Goal: Task Accomplishment & Management: Use online tool/utility

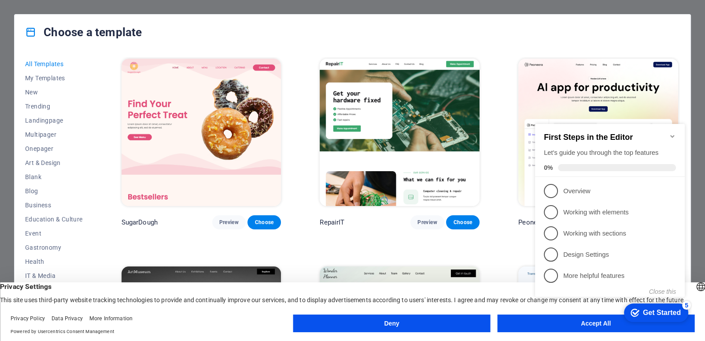
click at [592, 319] on div "checkmark Get Started 5 First Steps in the Editor Let's guide you through the t…" at bounding box center [612, 218] width 160 height 214
click at [553, 189] on span "1" at bounding box center [551, 191] width 14 height 14
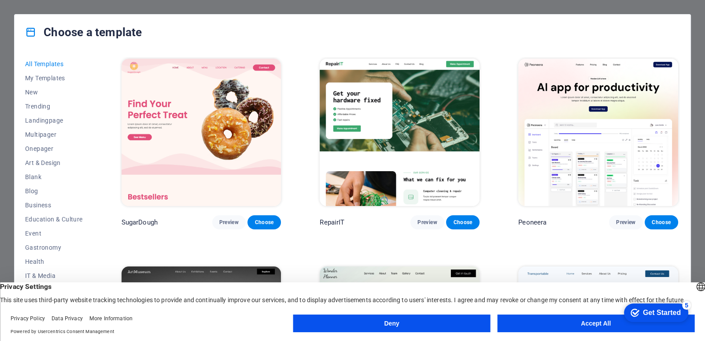
click at [644, 308] on div "Get Started" at bounding box center [662, 312] width 38 height 8
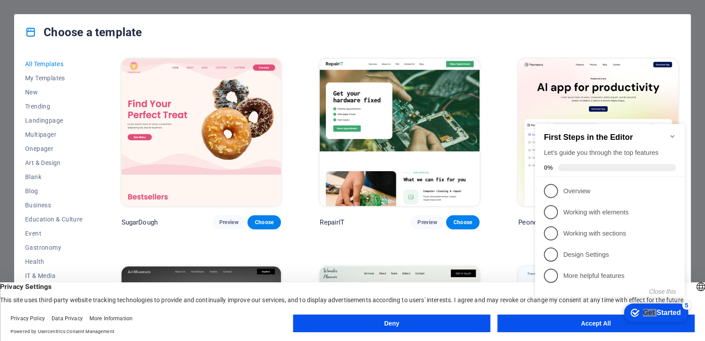
click at [644, 308] on div "Get Started" at bounding box center [662, 312] width 38 height 8
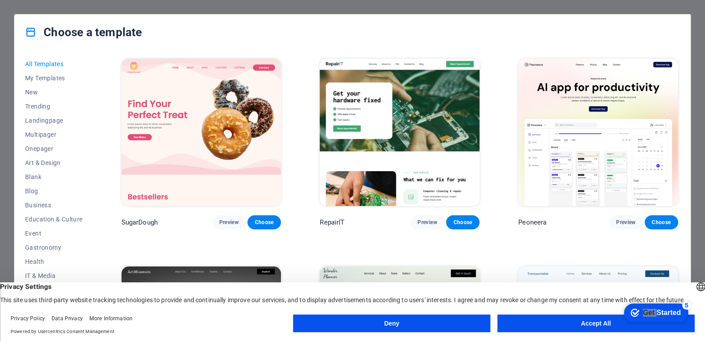
click at [681, 316] on div "Get Started" at bounding box center [662, 312] width 38 height 8
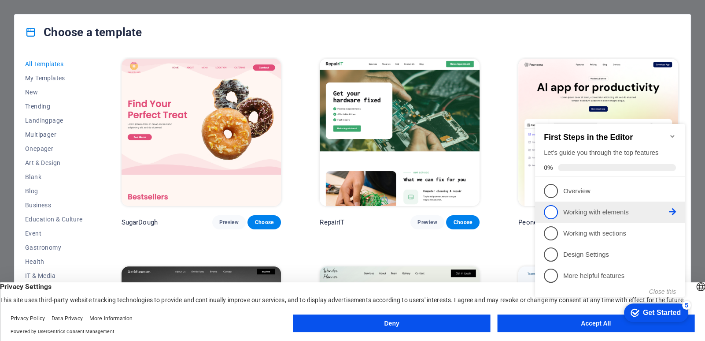
click at [548, 208] on span "2" at bounding box center [551, 212] width 14 height 14
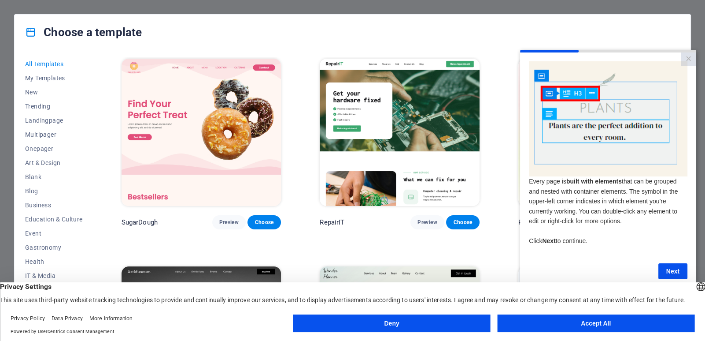
click at [576, 321] on button "Accept All" at bounding box center [595, 323] width 197 height 18
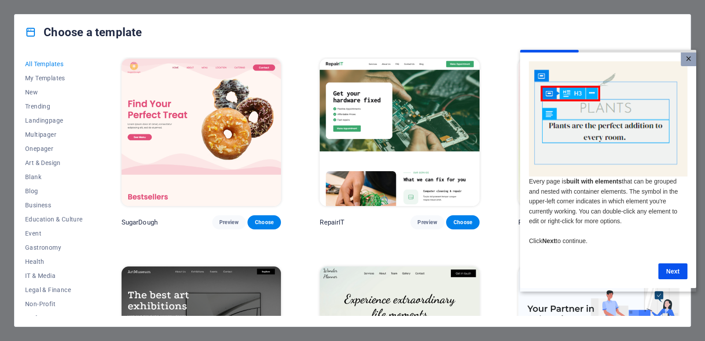
click at [689, 60] on link "×" at bounding box center [688, 59] width 15 height 14
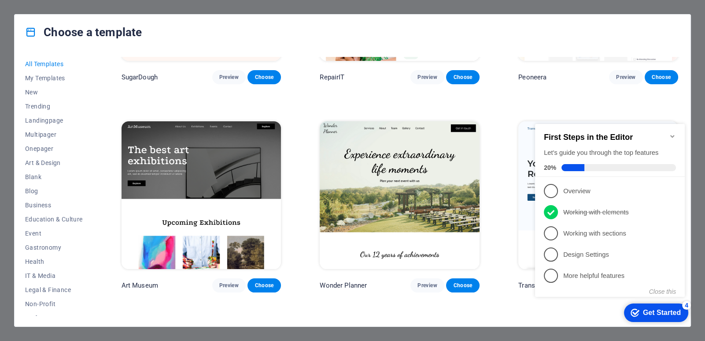
scroll to position [209, 0]
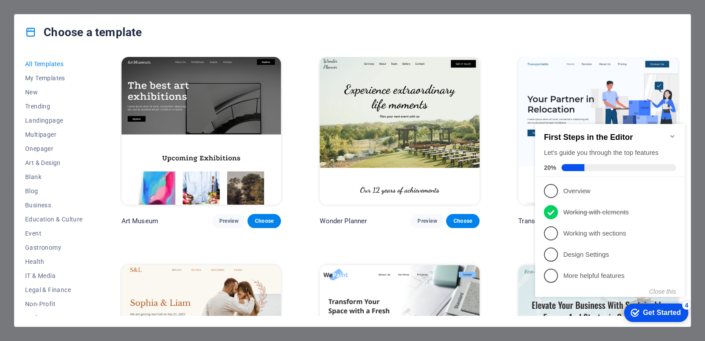
click at [679, 63] on div "SugarDough Preview Choose RepairIT Preview Choose Peoneera Preview Choose Art M…" at bounding box center [400, 186] width 561 height 259
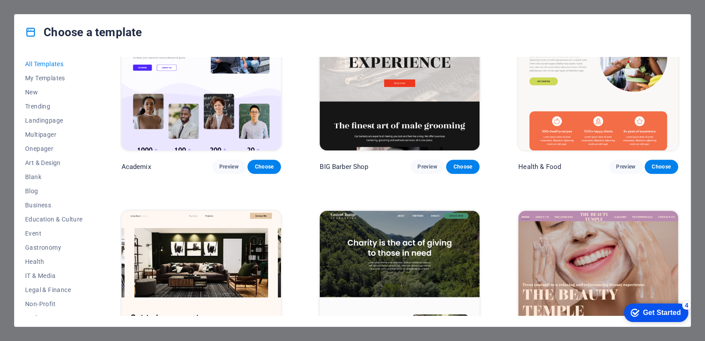
scroll to position [935, 0]
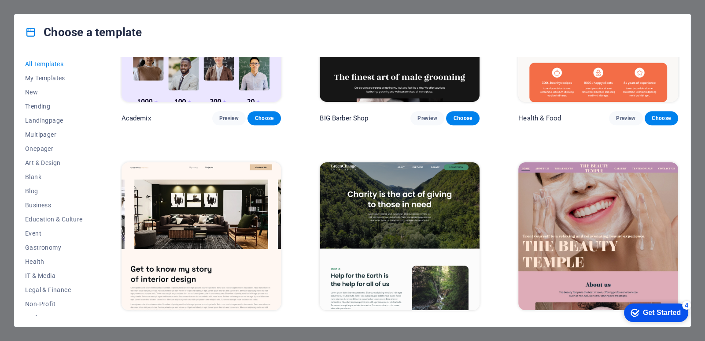
click at [679, 80] on div "All Templates My Templates New Trending Landingpage Multipager Onepager Art & D…" at bounding box center [353, 188] width 676 height 276
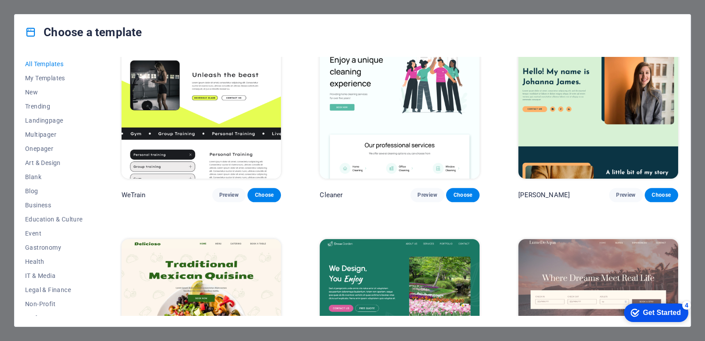
scroll to position [1241, 0]
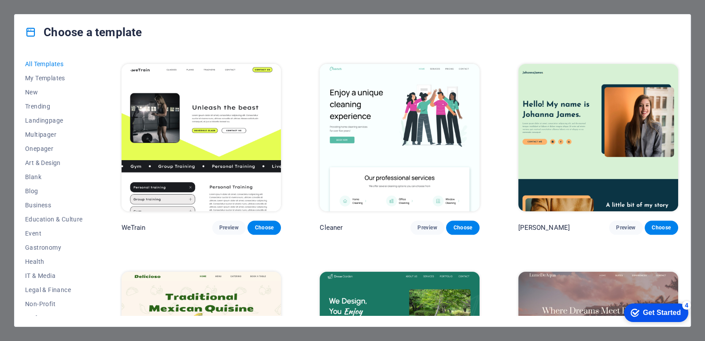
click at [572, 124] on img at bounding box center [599, 137] width 160 height 147
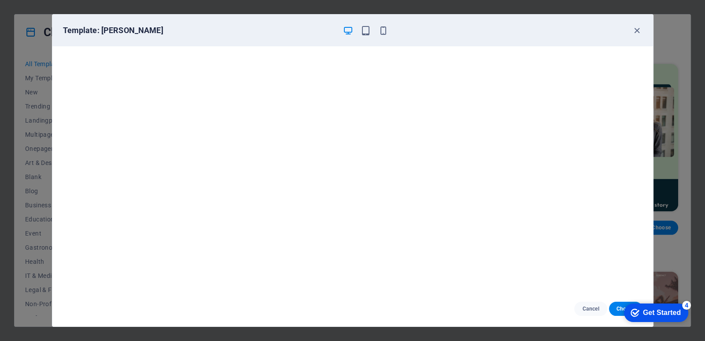
click at [637, 24] on div "Template: [PERSON_NAME]" at bounding box center [352, 31] width 601 height 32
click at [636, 33] on icon "button" at bounding box center [637, 31] width 10 height 10
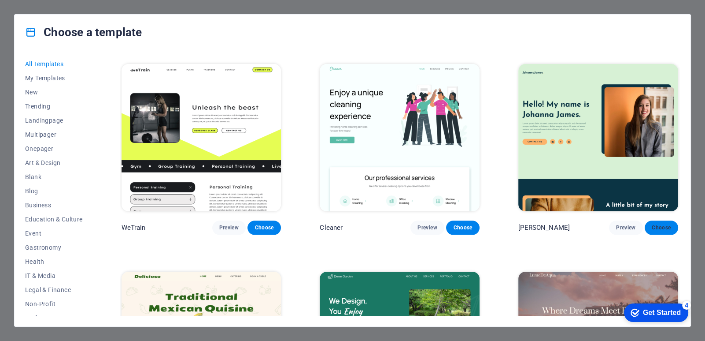
click at [659, 224] on span "Choose" at bounding box center [661, 227] width 19 height 7
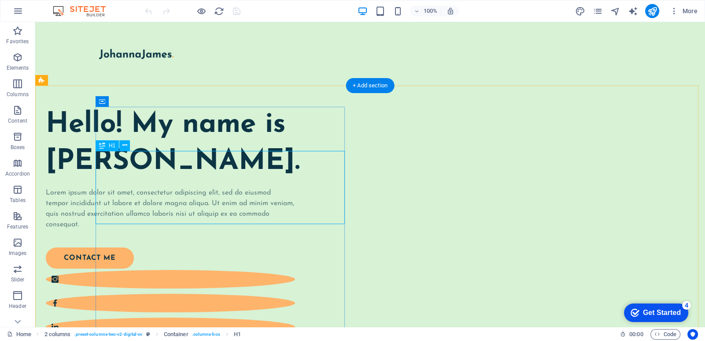
click at [207, 175] on div "Hello! My name is Johanna James." at bounding box center [170, 143] width 249 height 73
click at [246, 175] on div "Hello! My name is Johanna James." at bounding box center [170, 143] width 249 height 73
click at [124, 145] on icon at bounding box center [124, 145] width 5 height 9
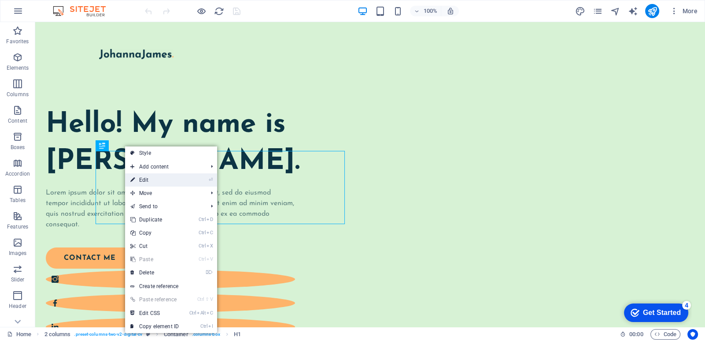
click at [152, 180] on link "⏎ Edit" at bounding box center [154, 179] width 59 height 13
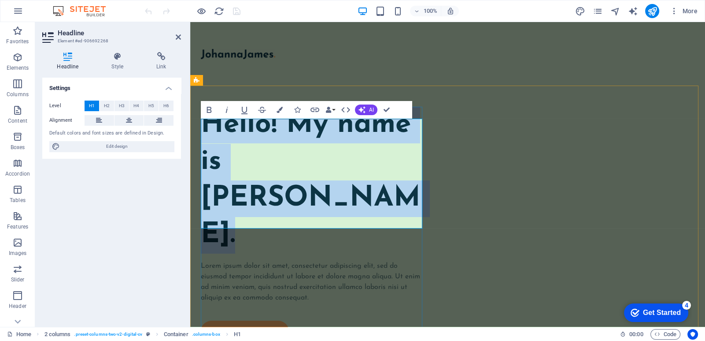
click at [286, 179] on h1 "Hello! My name is Johanna James." at bounding box center [313, 180] width 225 height 147
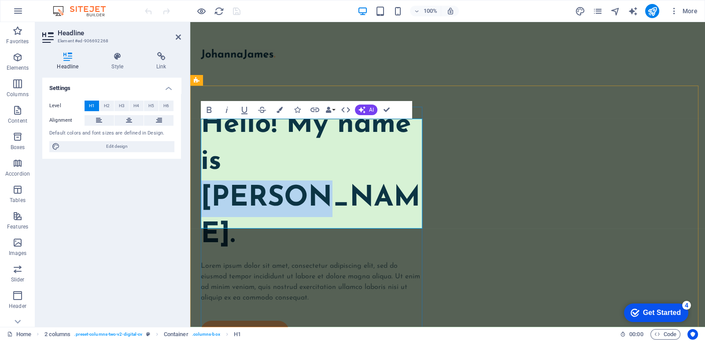
drag, startPoint x: 232, startPoint y: 171, endPoint x: 335, endPoint y: 173, distance: 103.1
click at [335, 173] on h1 "Hello! My name is Johanna James." at bounding box center [313, 180] width 225 height 147
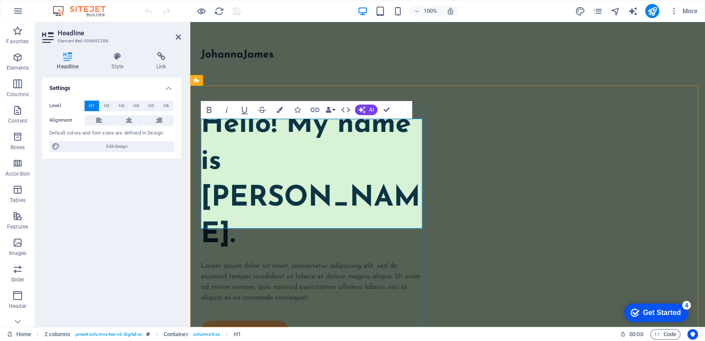
click at [261, 214] on h1 "Hello! My name is Theodosios James." at bounding box center [313, 180] width 225 height 147
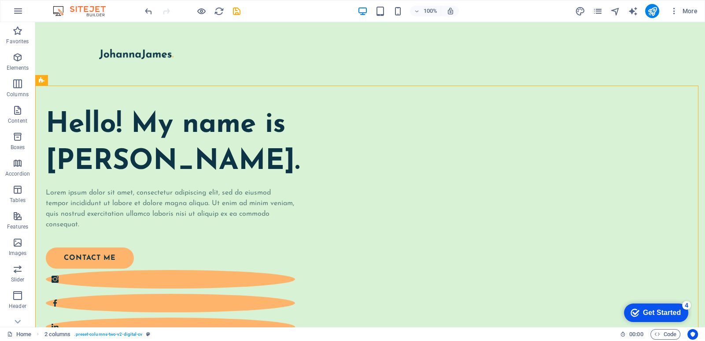
scroll to position [123, 0]
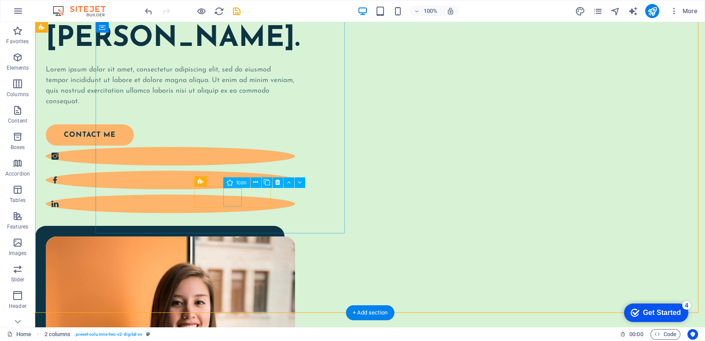
click at [232, 189] on figure at bounding box center [170, 180] width 249 height 19
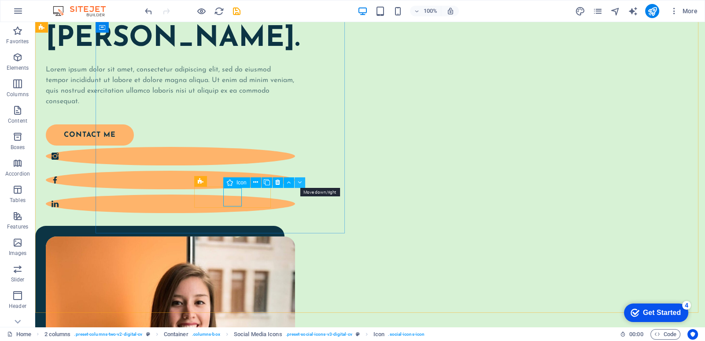
click at [298, 180] on icon at bounding box center [300, 182] width 4 height 9
click at [319, 184] on icon at bounding box center [318, 182] width 4 height 9
click at [257, 183] on icon at bounding box center [255, 182] width 5 height 9
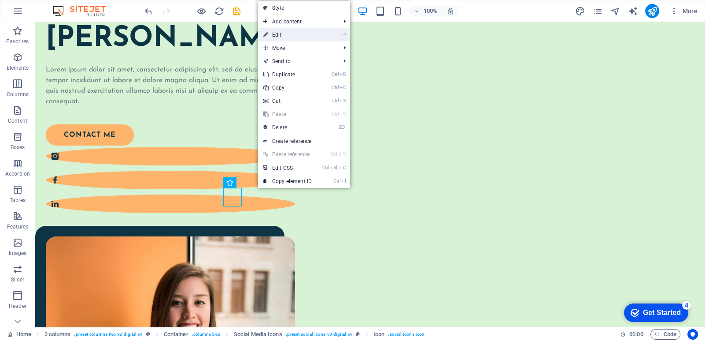
click at [289, 38] on link "⏎ Edit" at bounding box center [287, 34] width 59 height 13
select select "xMidYMid"
select select "px"
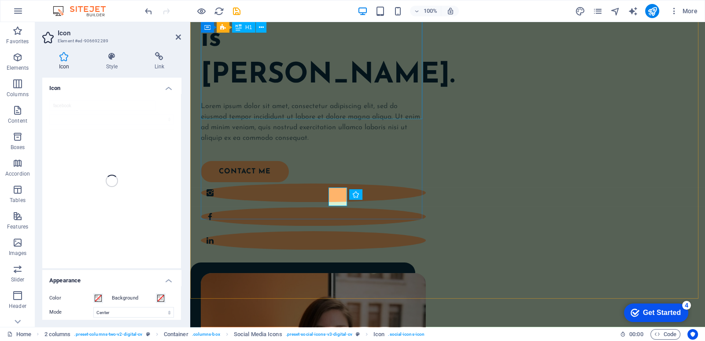
scroll to position [109, 0]
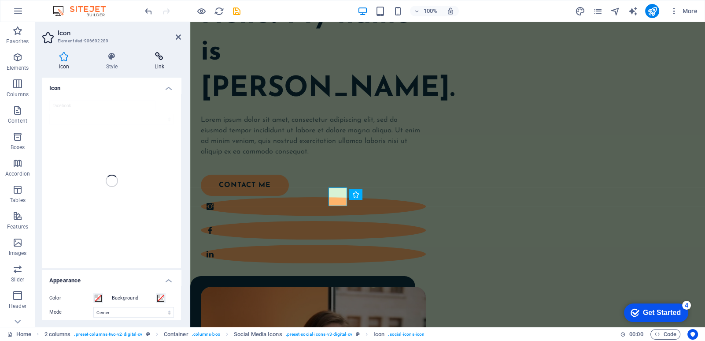
click at [160, 67] on h4 "Link" at bounding box center [159, 61] width 43 height 19
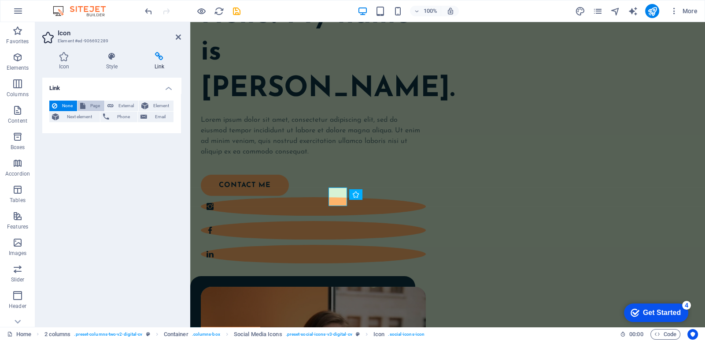
click at [94, 106] on span "Page" at bounding box center [95, 105] width 14 height 11
select select
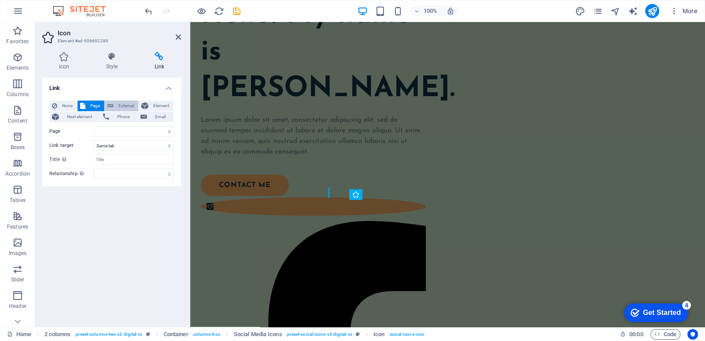
click at [119, 106] on span "External" at bounding box center [125, 105] width 19 height 11
select select "blank"
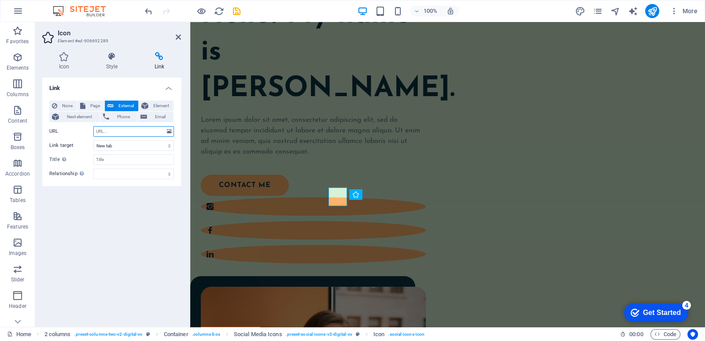
click at [123, 131] on input "URL" at bounding box center [133, 131] width 81 height 11
paste input "https://web.facebook.com/?locale=el_GR&_rdc=11&_rdr#"
type input "https://web.facebook.com/?locale=el_GR&_rdc=11&_rdr#"
click at [130, 129] on input "https://web.facebook.com/?locale=el_GR&_rdc=11&_rdr#" at bounding box center [133, 131] width 81 height 11
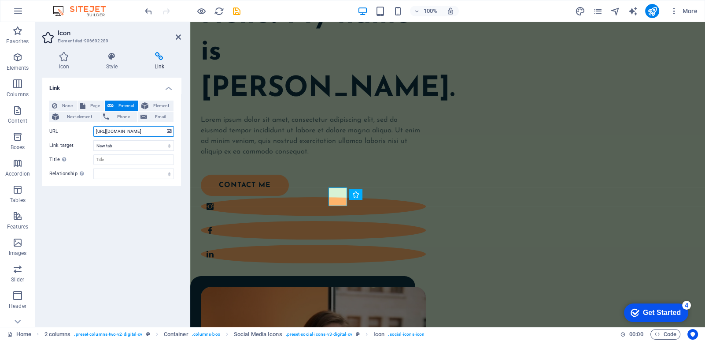
click at [130, 129] on input "https://web.facebook.com/?locale=el_GR&_rdc=11&_rdr#" at bounding box center [133, 131] width 81 height 11
paste input "https://web.facebook.com/olympiakosmiazwh7/?locale=el_GR"
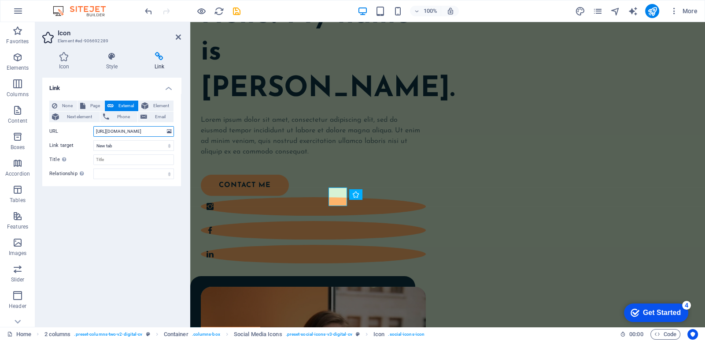
type input "https://web.facebook.com/olympiakosmiazwh7/?locale=el_GR"
click at [121, 207] on div "Link None Page External Element Next element Phone Email Page Home Legal Notice…" at bounding box center [111, 199] width 139 height 242
click at [127, 148] on select "New tab Same tab Overlay" at bounding box center [133, 145] width 81 height 11
click at [127, 143] on select "New tab Same tab Overlay" at bounding box center [133, 145] width 81 height 11
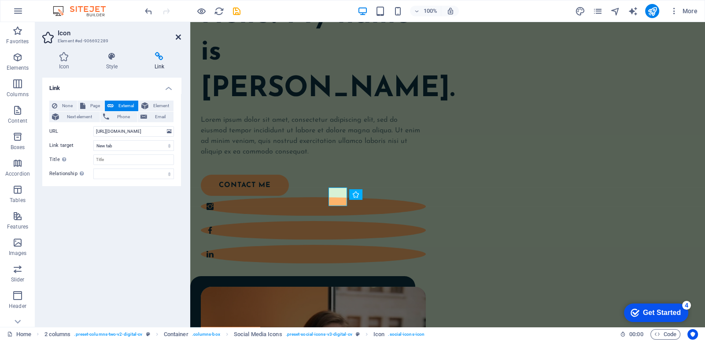
click at [176, 37] on icon at bounding box center [178, 36] width 5 height 7
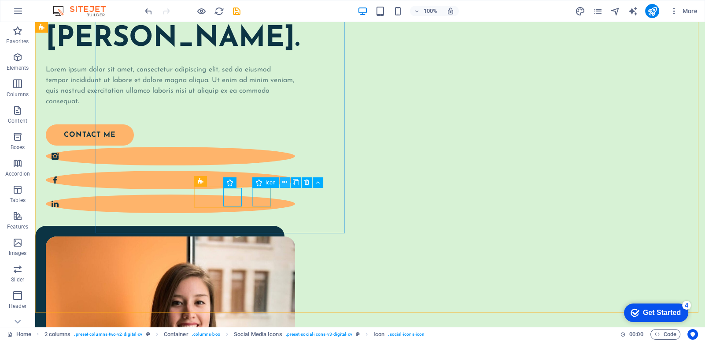
click at [286, 185] on icon at bounding box center [284, 182] width 5 height 9
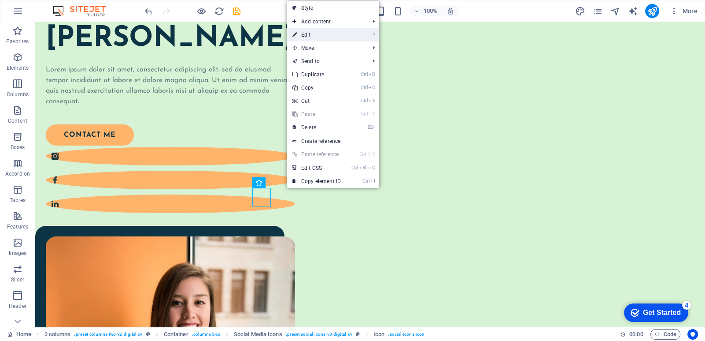
click at [334, 33] on link "⏎ Edit" at bounding box center [316, 34] width 59 height 13
select select "xMidYMid"
select select "px"
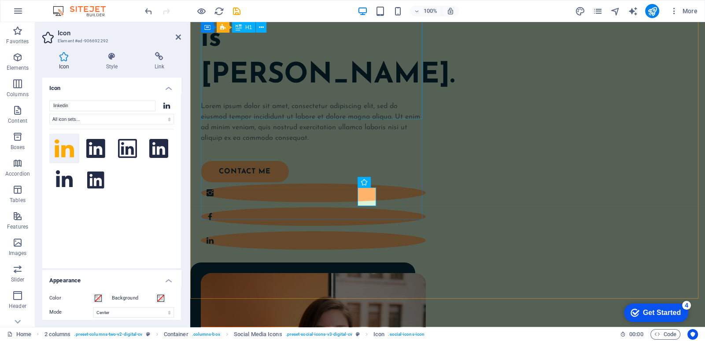
scroll to position [109, 0]
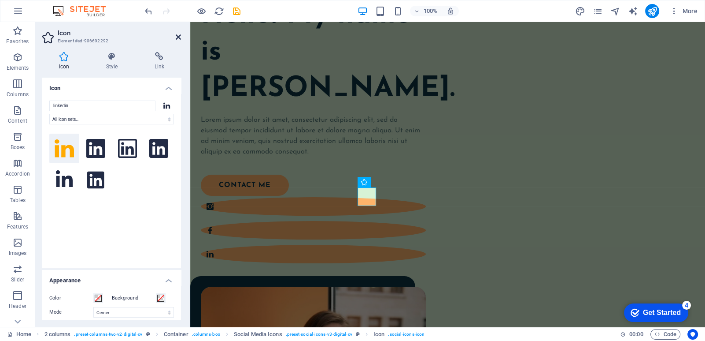
click at [179, 36] on icon at bounding box center [178, 36] width 5 height 7
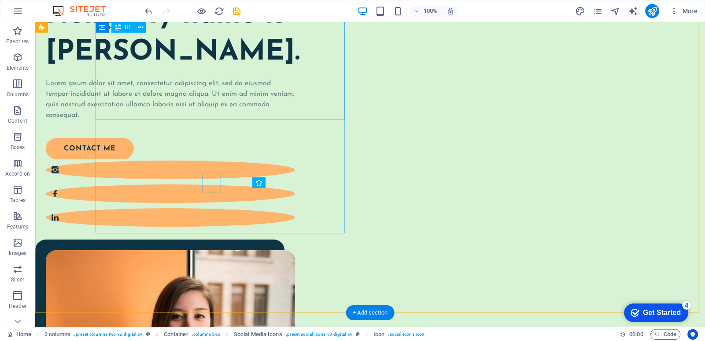
scroll to position [123, 0]
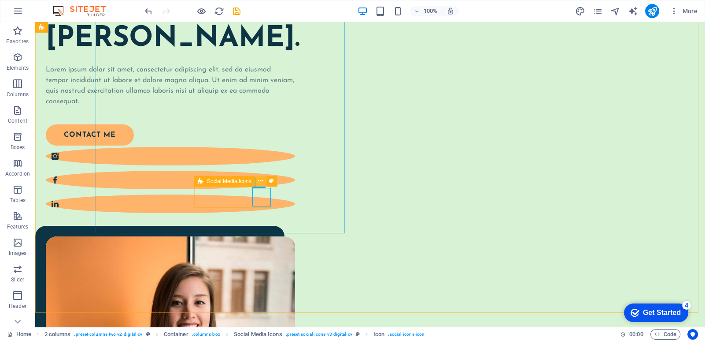
click at [263, 180] on button at bounding box center [261, 181] width 11 height 11
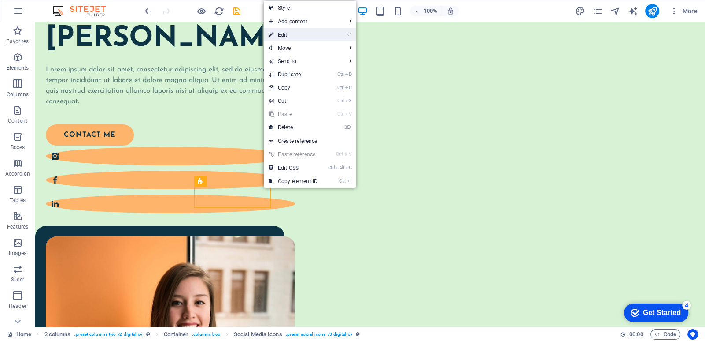
click at [299, 33] on link "⏎ Edit" at bounding box center [293, 34] width 59 height 13
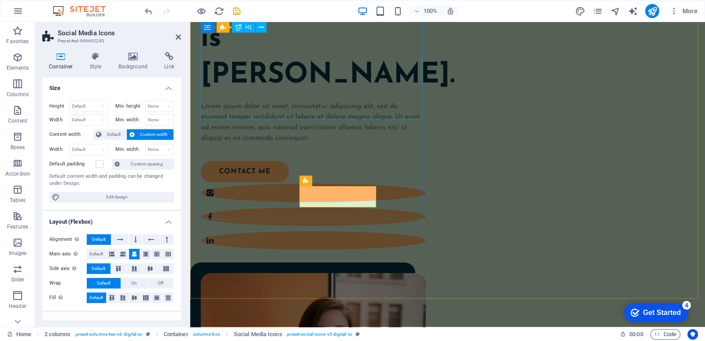
scroll to position [109, 0]
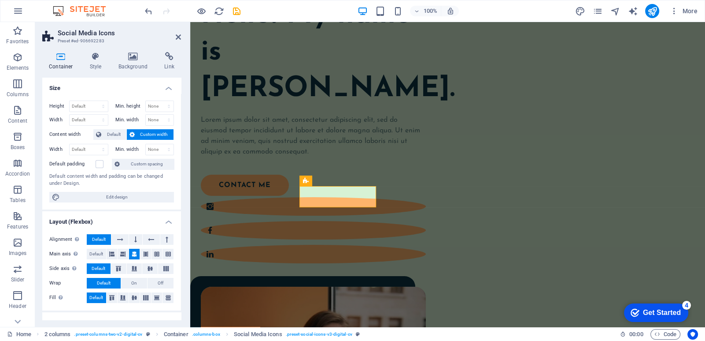
click at [175, 35] on h2 "Social Media Icons" at bounding box center [119, 33] width 123 height 8
click at [181, 34] on icon at bounding box center [178, 36] width 5 height 7
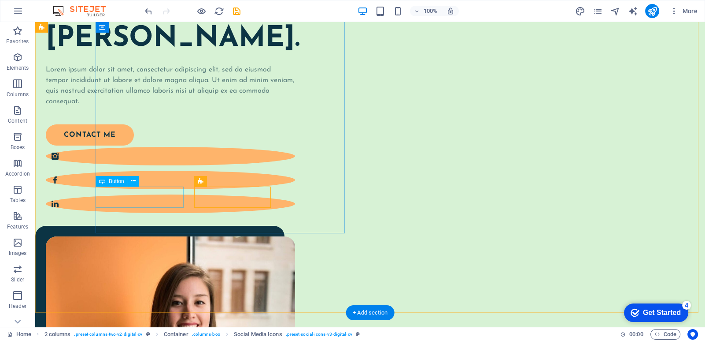
click at [153, 145] on div "contact me" at bounding box center [165, 134] width 239 height 21
click at [134, 178] on icon at bounding box center [133, 180] width 5 height 9
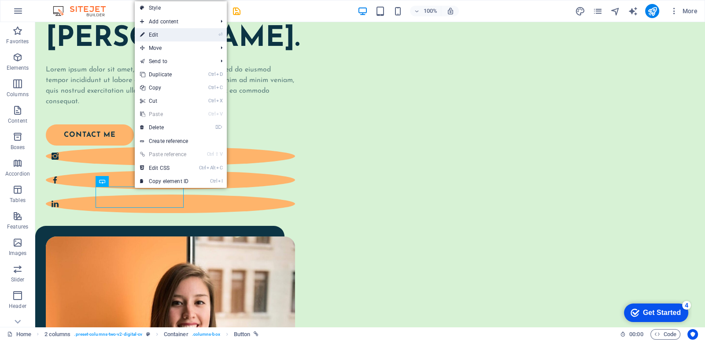
click at [187, 34] on link "⏎ Edit" at bounding box center [164, 34] width 59 height 13
select select "px"
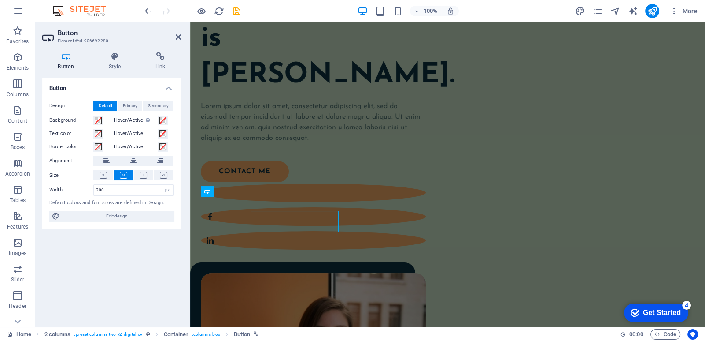
scroll to position [99, 0]
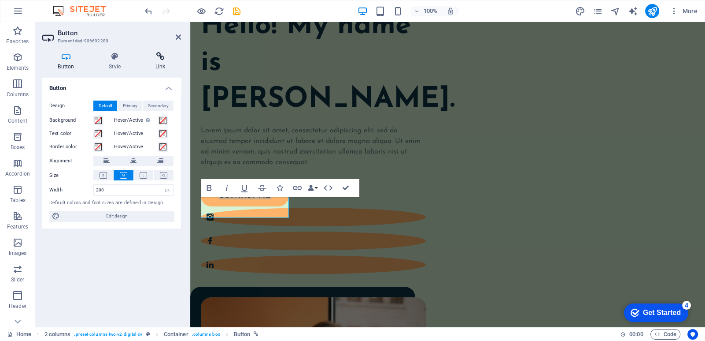
click at [158, 66] on h4 "Link" at bounding box center [160, 61] width 41 height 19
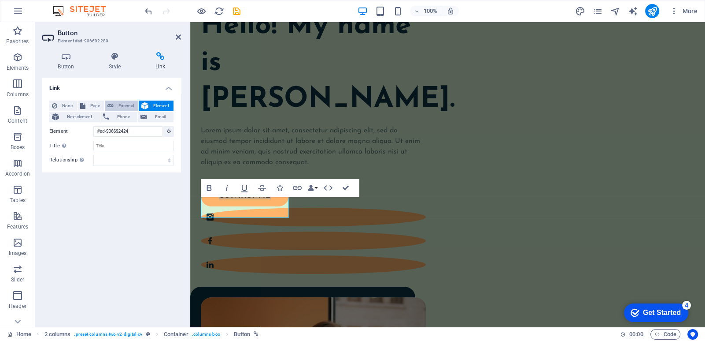
click at [119, 106] on span "External" at bounding box center [125, 105] width 19 height 11
select select "blank"
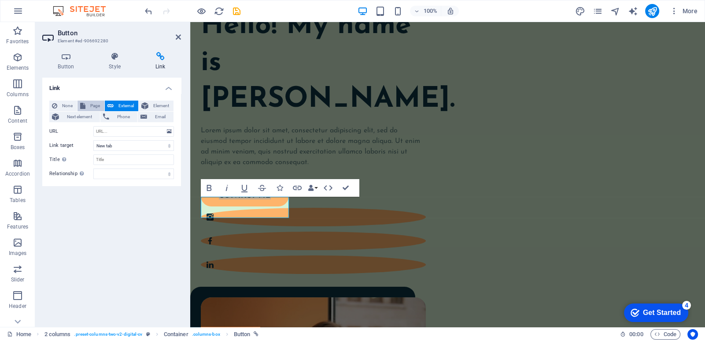
click at [89, 105] on span "Page" at bounding box center [95, 105] width 14 height 11
select select
click at [150, 103] on button "Element" at bounding box center [156, 105] width 35 height 11
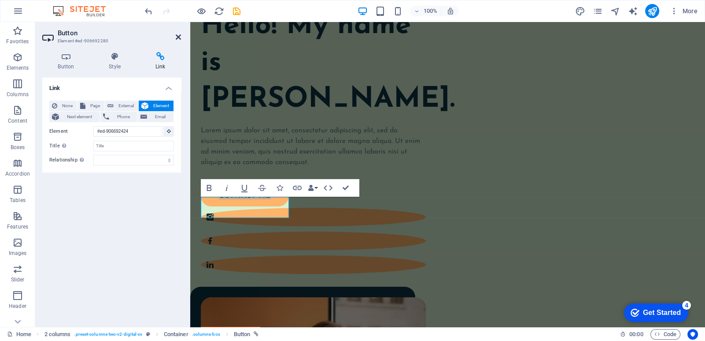
click at [180, 35] on icon at bounding box center [178, 36] width 5 height 7
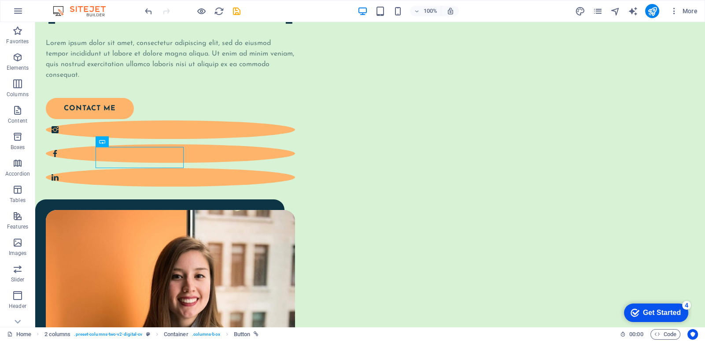
scroll to position [162, 0]
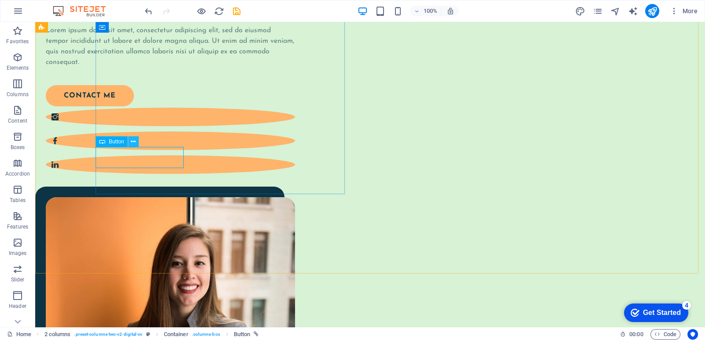
click at [134, 141] on icon at bounding box center [133, 141] width 5 height 9
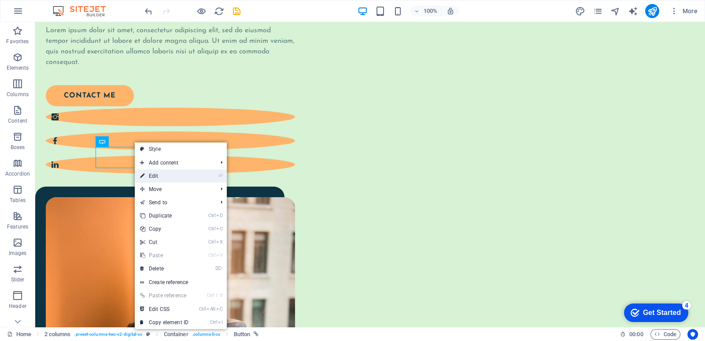
click at [170, 178] on link "⏎ Edit" at bounding box center [164, 175] width 59 height 13
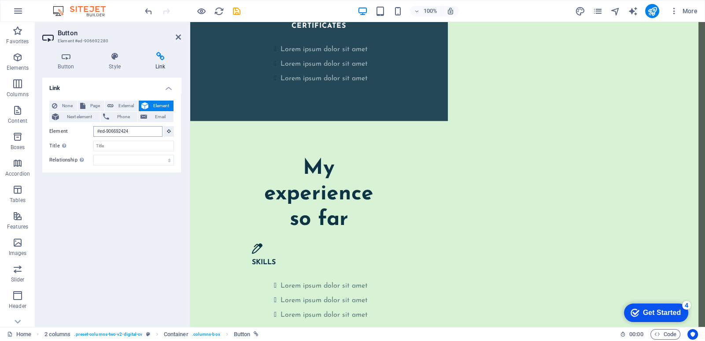
scroll to position [1548, 0]
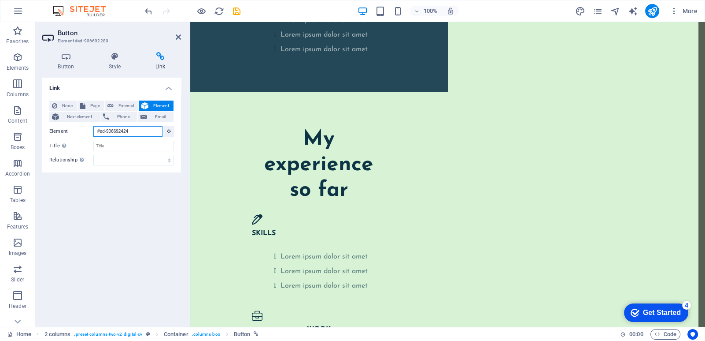
click at [147, 130] on input "#ed-906692424" at bounding box center [127, 131] width 69 height 11
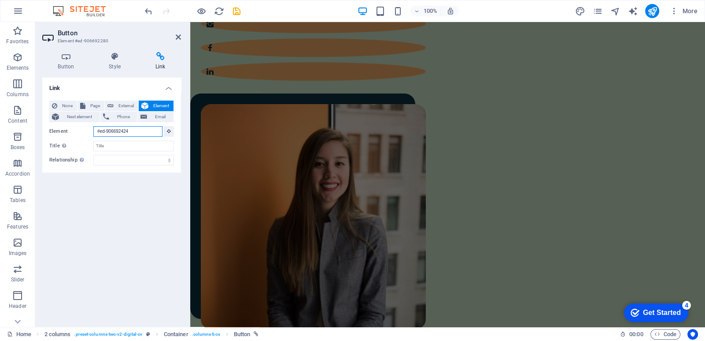
scroll to position [270, 0]
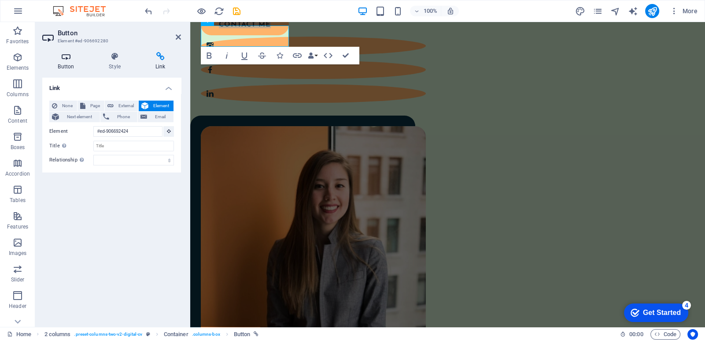
click at [67, 65] on h4 "Button" at bounding box center [67, 61] width 51 height 19
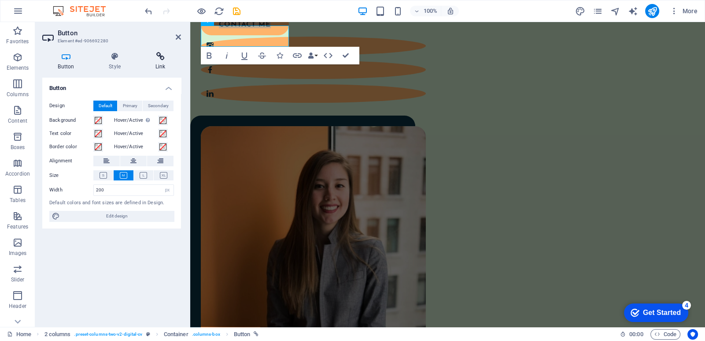
click at [154, 63] on h4 "Link" at bounding box center [160, 61] width 41 height 19
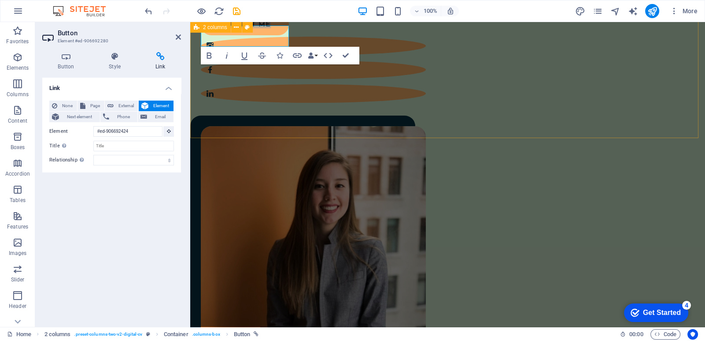
click at [269, 108] on div "Hello! My name is Theodosios Perperidis. Lorem ipsum dolor sit amet, consectetu…" at bounding box center [447, 123] width 515 height 614
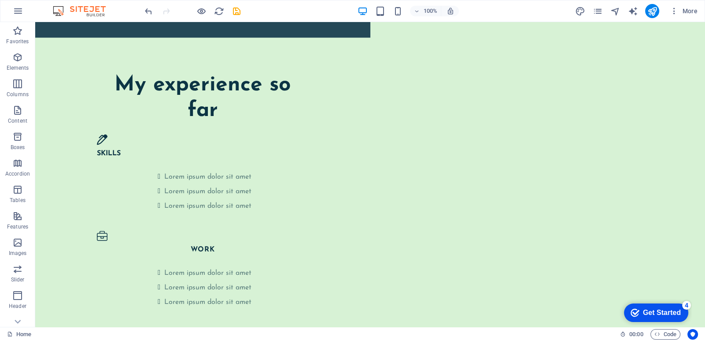
scroll to position [1572, 0]
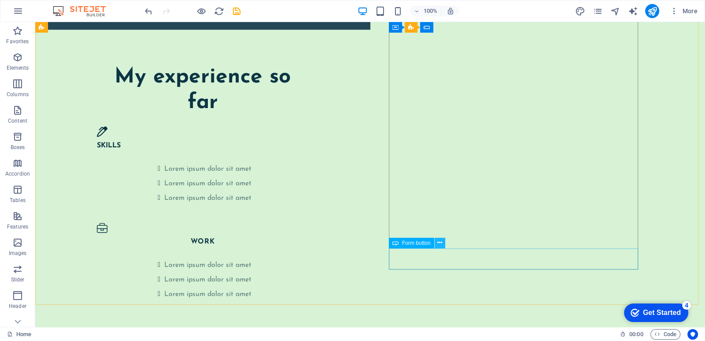
click at [438, 241] on icon at bounding box center [440, 242] width 5 height 9
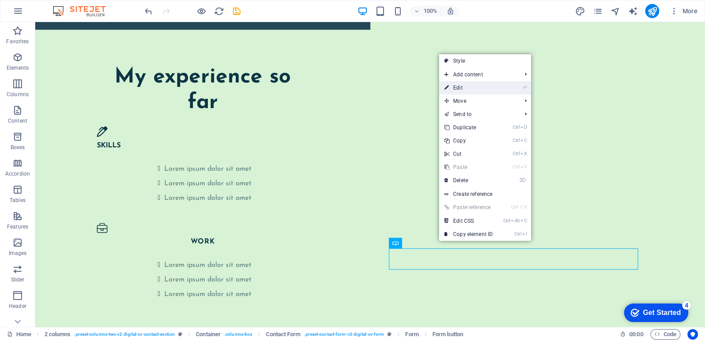
click at [469, 89] on link "⏎ Edit" at bounding box center [468, 87] width 59 height 13
select select "px"
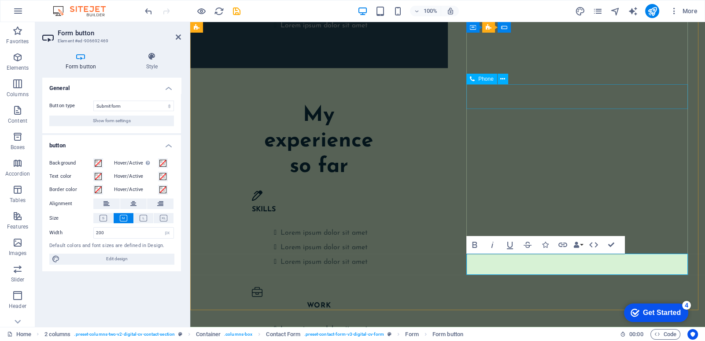
scroll to position [1575, 0]
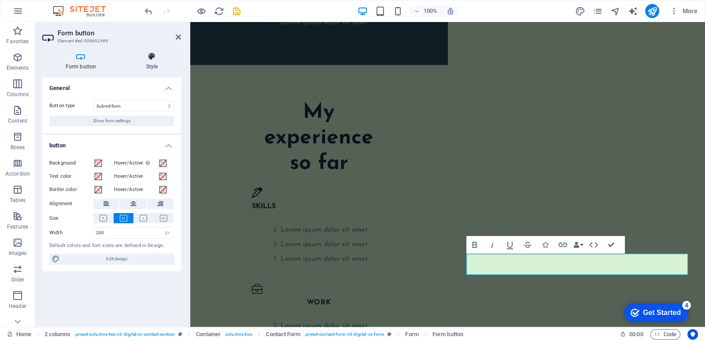
click at [150, 63] on h4 "Style" at bounding box center [152, 61] width 58 height 19
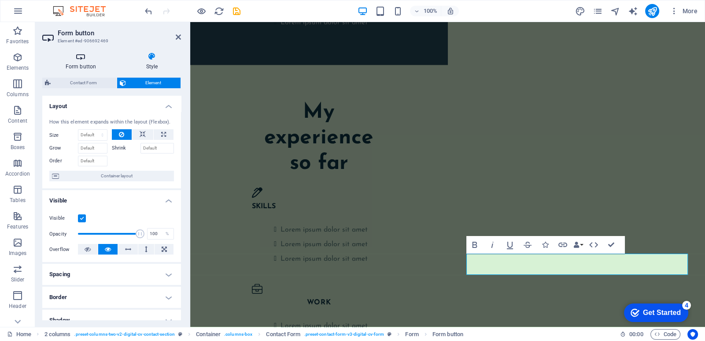
click at [82, 64] on h4 "Form button" at bounding box center [82, 61] width 81 height 19
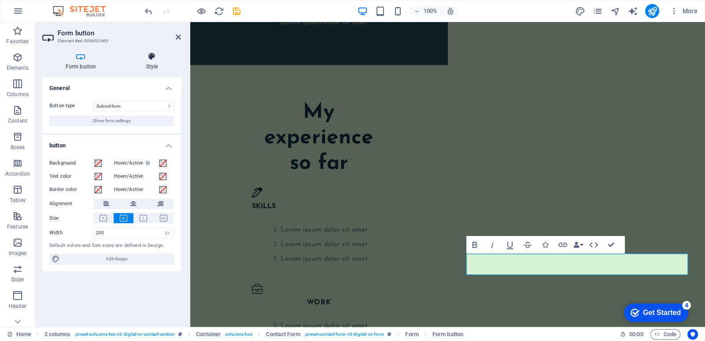
click at [139, 59] on icon at bounding box center [152, 56] width 58 height 9
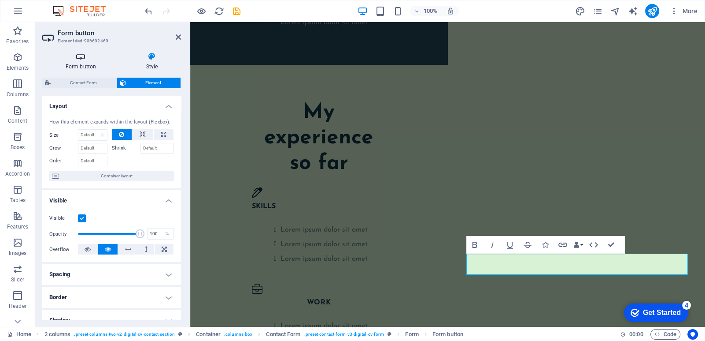
click at [74, 60] on icon at bounding box center [80, 56] width 77 height 9
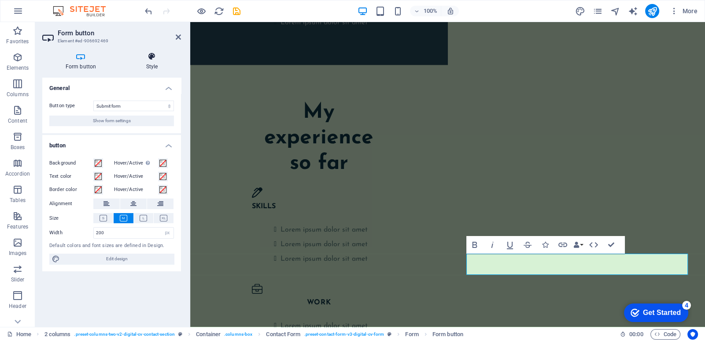
click at [153, 67] on h4 "Style" at bounding box center [152, 61] width 58 height 19
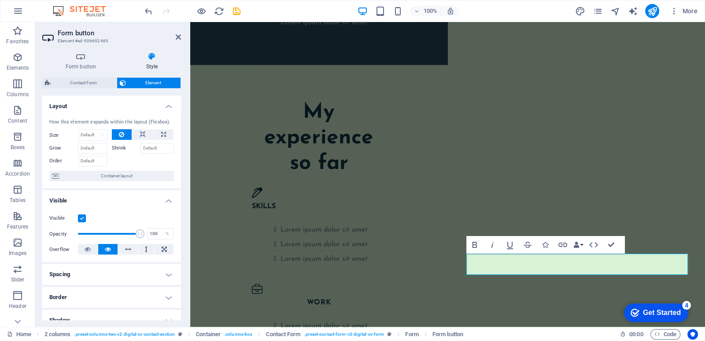
click at [182, 37] on aside "Form button Element #ed-906692469 Form button Style General Button type Submit …" at bounding box center [112, 174] width 155 height 304
click at [176, 38] on icon at bounding box center [178, 36] width 5 height 7
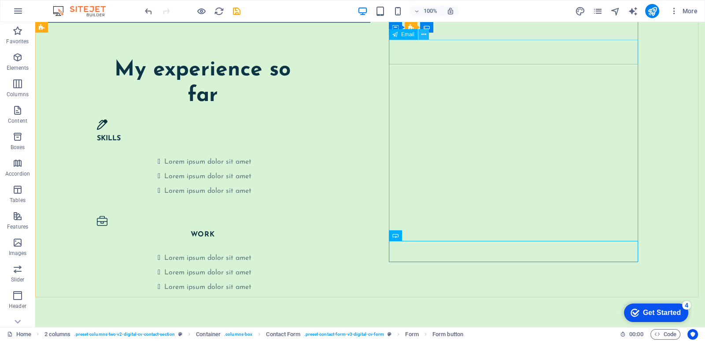
click at [424, 35] on icon at bounding box center [423, 34] width 5 height 9
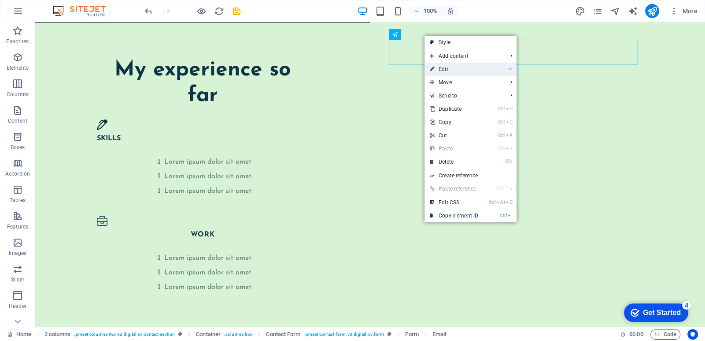
click at [448, 74] on link "⏎ Edit" at bounding box center [454, 69] width 59 height 13
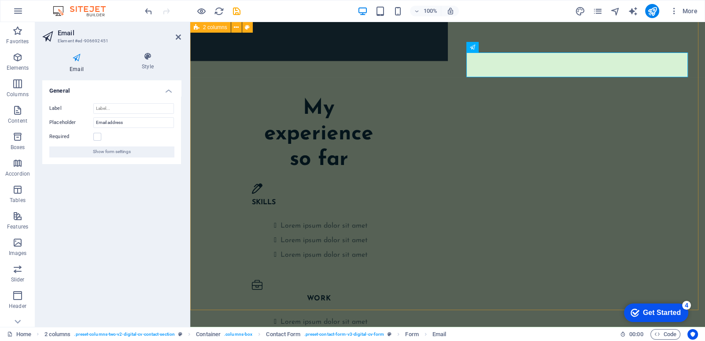
scroll to position [1575, 0]
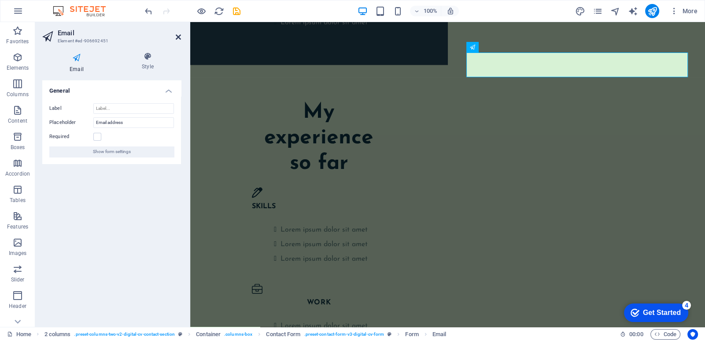
click at [178, 36] on icon at bounding box center [178, 36] width 5 height 7
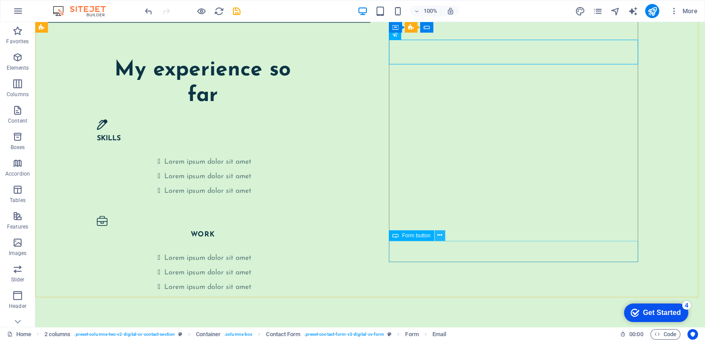
click at [442, 237] on icon at bounding box center [440, 234] width 5 height 9
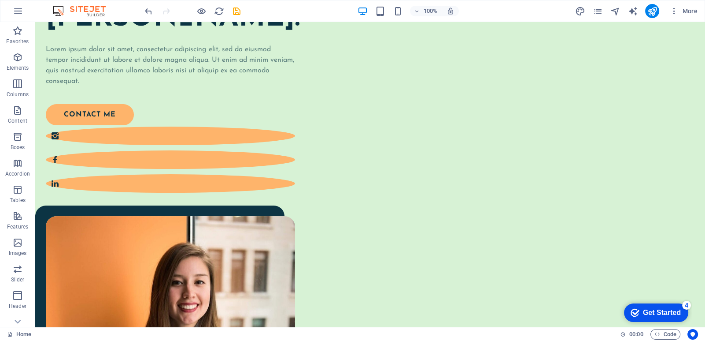
scroll to position [154, 0]
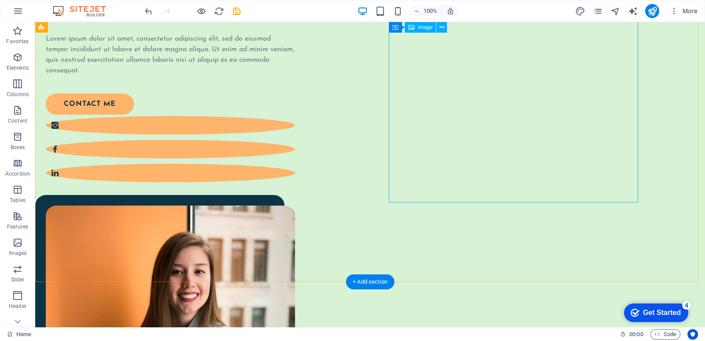
click at [295, 205] on figure at bounding box center [170, 329] width 249 height 249
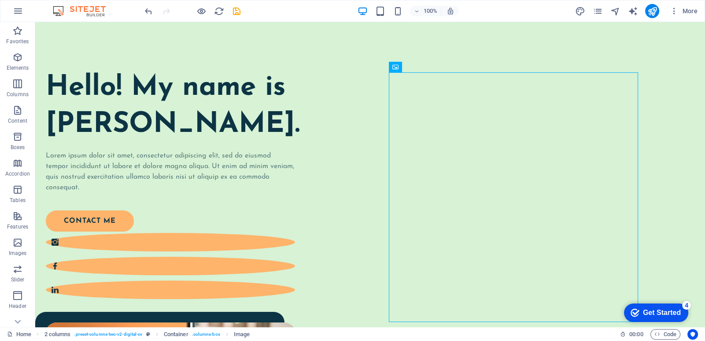
scroll to position [34, 0]
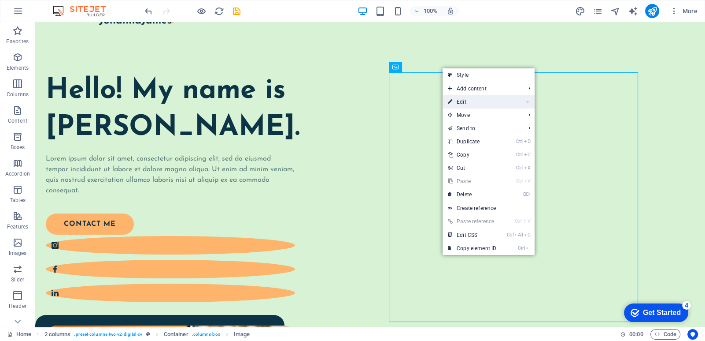
click at [471, 102] on link "⏎ Edit" at bounding box center [472, 101] width 59 height 13
select select "%"
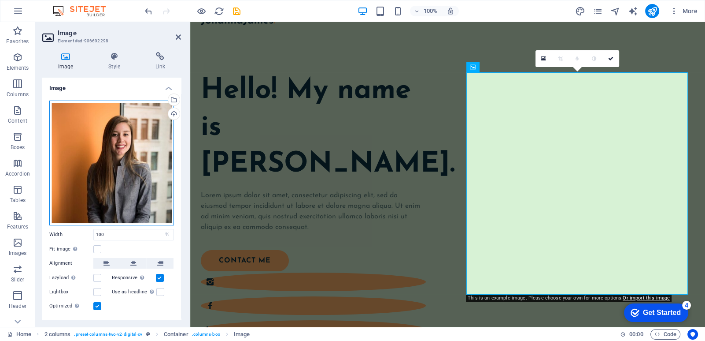
click at [121, 141] on div "Drag files here, click to choose files or select files from Files or our free s…" at bounding box center [111, 162] width 125 height 125
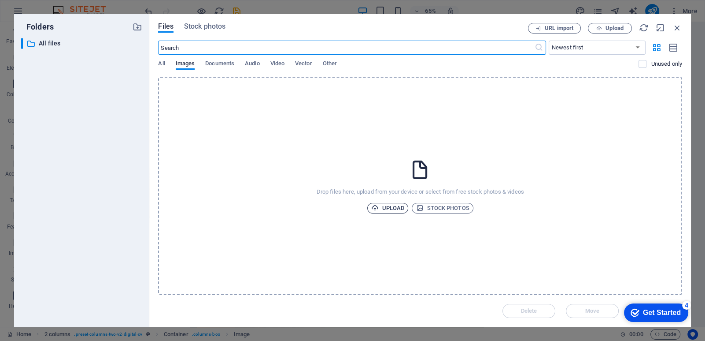
click at [401, 208] on span "Upload" at bounding box center [387, 208] width 33 height 11
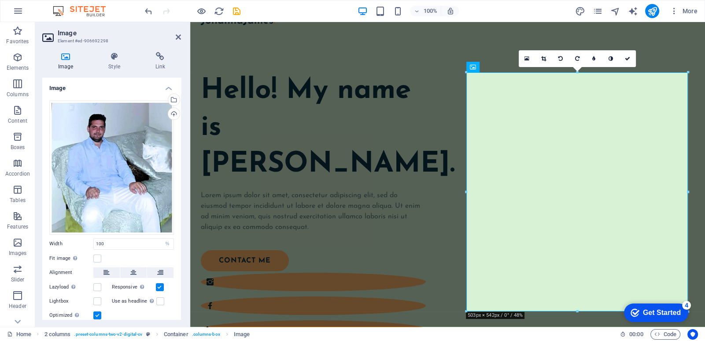
click at [652, 312] on div "Get Started" at bounding box center [662, 312] width 38 height 8
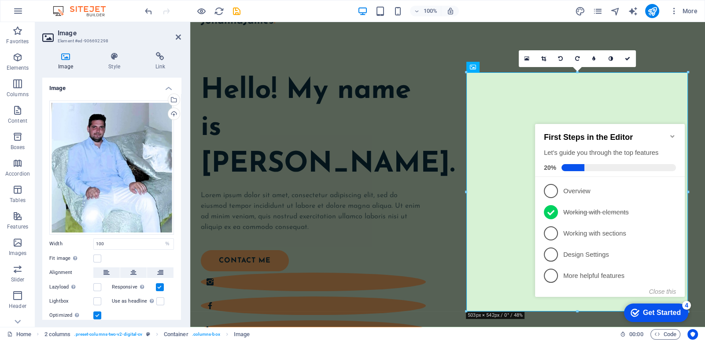
click at [652, 312] on div "Get Started" at bounding box center [662, 312] width 38 height 8
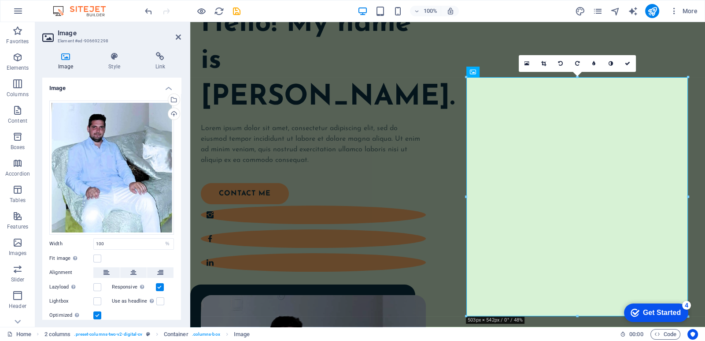
scroll to position [0, 0]
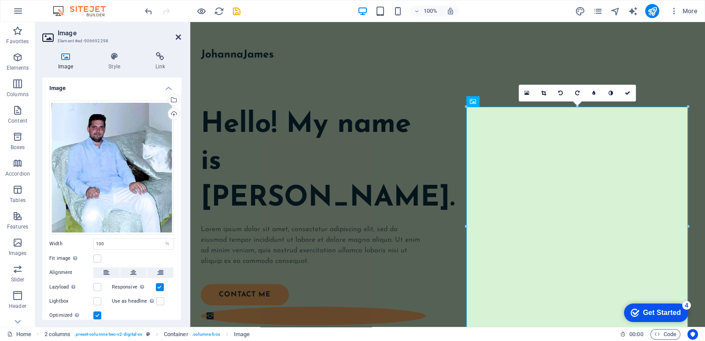
click at [178, 36] on icon at bounding box center [178, 36] width 5 height 7
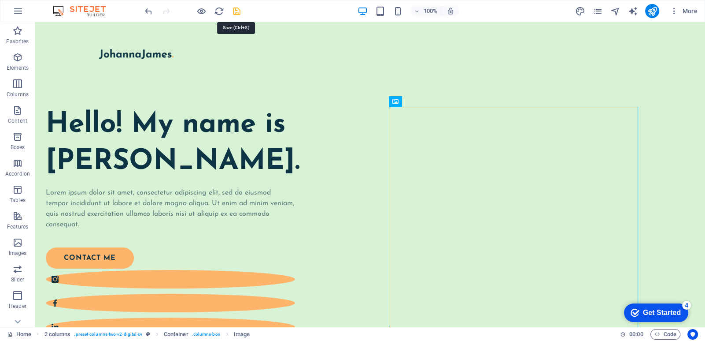
click at [0, 0] on icon "save" at bounding box center [0, 0] width 0 height 0
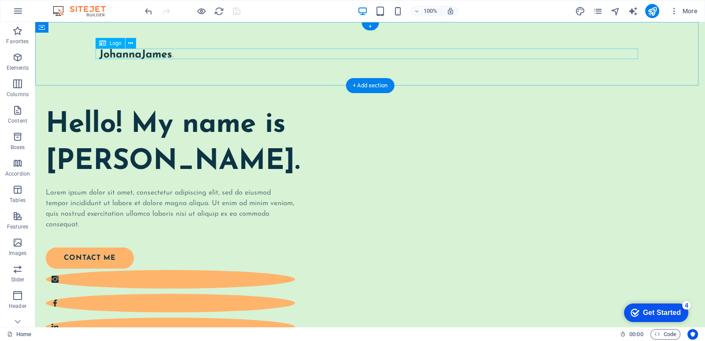
click at [156, 51] on div at bounding box center [370, 53] width 543 height 11
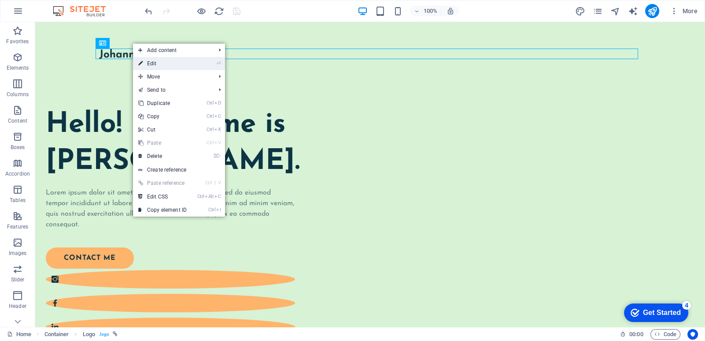
click at [165, 62] on link "⏎ Edit" at bounding box center [162, 63] width 59 height 13
select select "px"
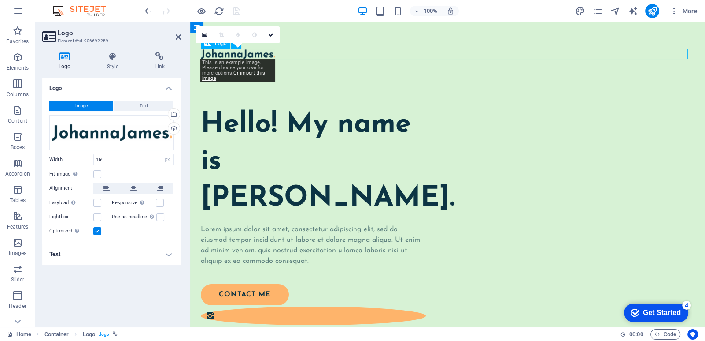
drag, startPoint x: 282, startPoint y: 54, endPoint x: 263, endPoint y: 55, distance: 19.0
click at [263, 55] on div at bounding box center [448, 53] width 494 height 11
click at [108, 63] on h4 "Style" at bounding box center [115, 61] width 48 height 19
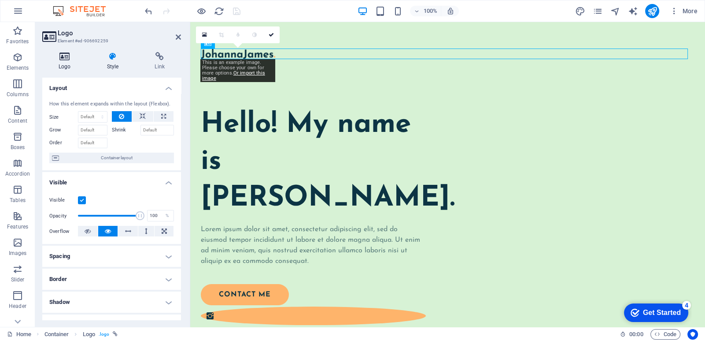
click at [64, 66] on h4 "Logo" at bounding box center [66, 61] width 48 height 19
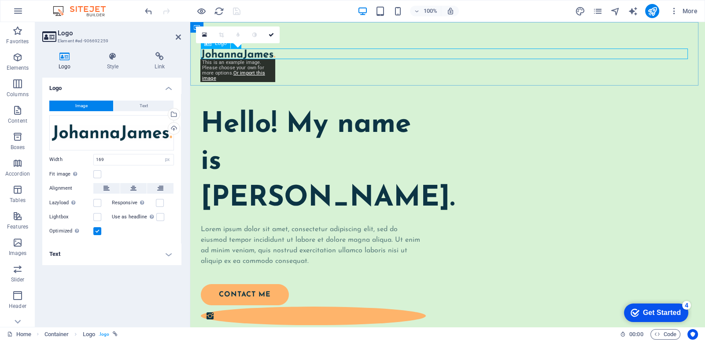
click at [264, 52] on div at bounding box center [448, 53] width 494 height 11
click at [290, 68] on div at bounding box center [447, 53] width 515 height 63
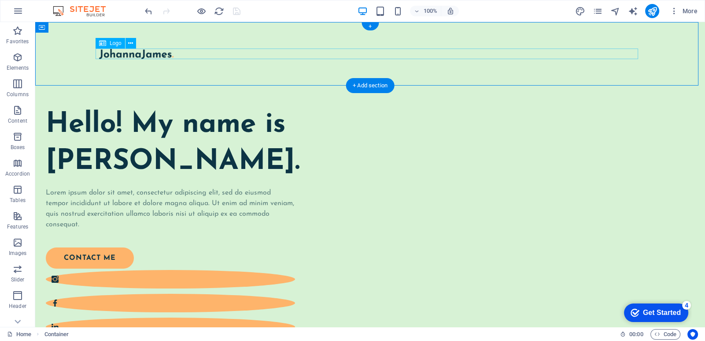
click at [156, 54] on div at bounding box center [370, 53] width 543 height 11
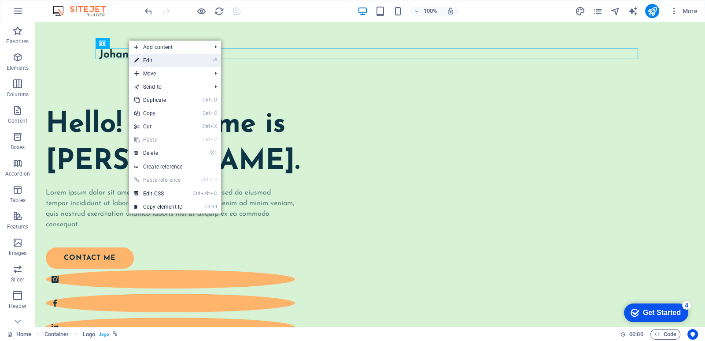
click at [156, 59] on link "⏎ Edit" at bounding box center [158, 60] width 59 height 13
select select "px"
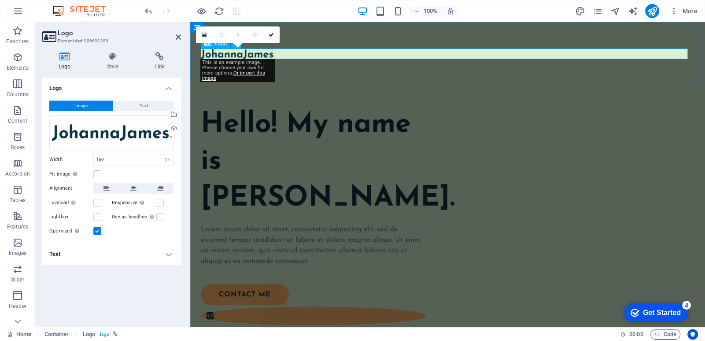
click at [275, 52] on div at bounding box center [448, 53] width 494 height 11
click at [141, 129] on div "Drag files here, click to choose files or select files from Files or our free s…" at bounding box center [111, 132] width 125 height 35
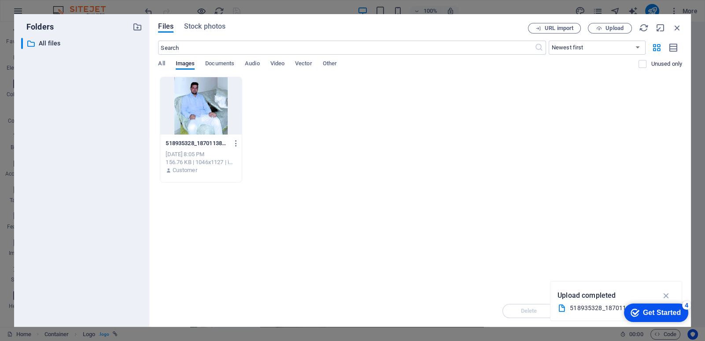
click at [141, 129] on div "​ All files All files" at bounding box center [81, 179] width 121 height 282
click at [679, 26] on icon "button" at bounding box center [678, 28] width 10 height 10
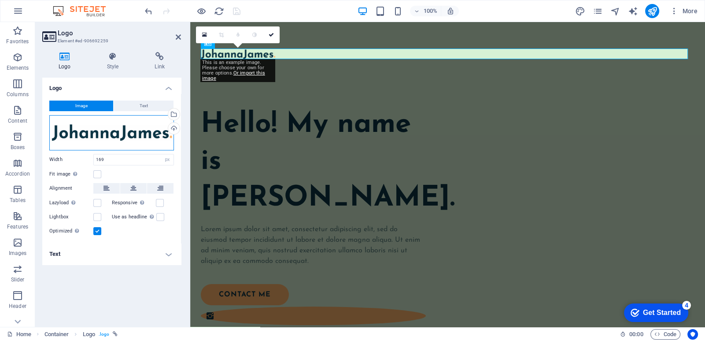
click at [134, 138] on div "Drag files here, click to choose files or select files from Files or our free s…" at bounding box center [111, 132] width 125 height 35
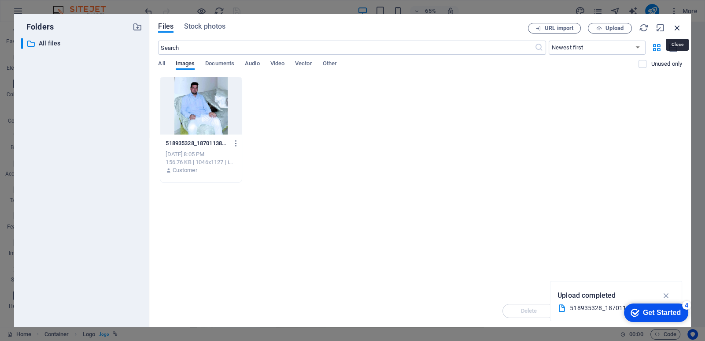
click at [676, 27] on icon "button" at bounding box center [678, 28] width 10 height 10
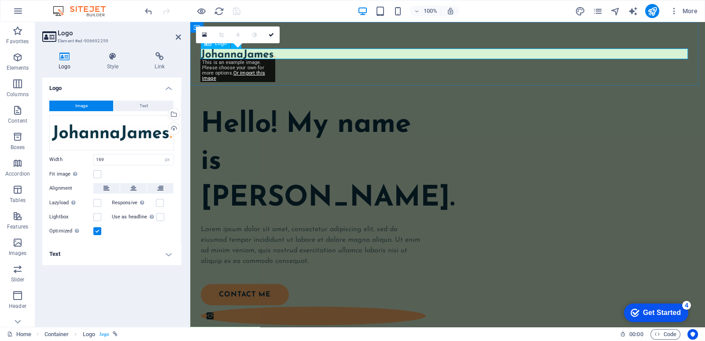
click at [280, 56] on div at bounding box center [448, 53] width 494 height 11
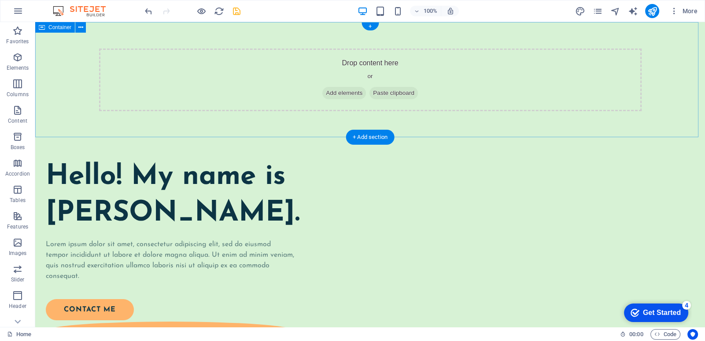
click at [340, 94] on span "Add elements" at bounding box center [345, 93] width 44 height 12
click at [262, 93] on div "Drop content here or Add elements Paste clipboard" at bounding box center [370, 79] width 543 height 63
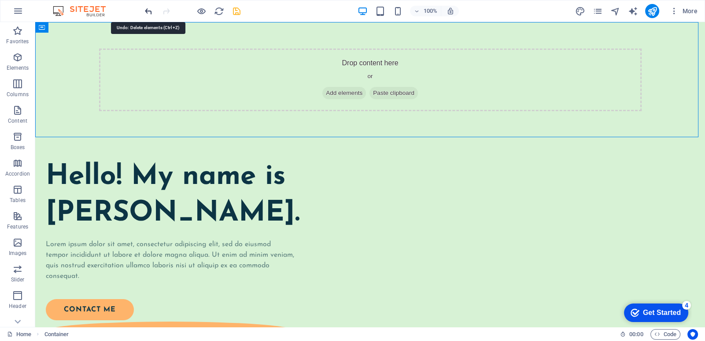
click at [0, 0] on icon "undo" at bounding box center [0, 0] width 0 height 0
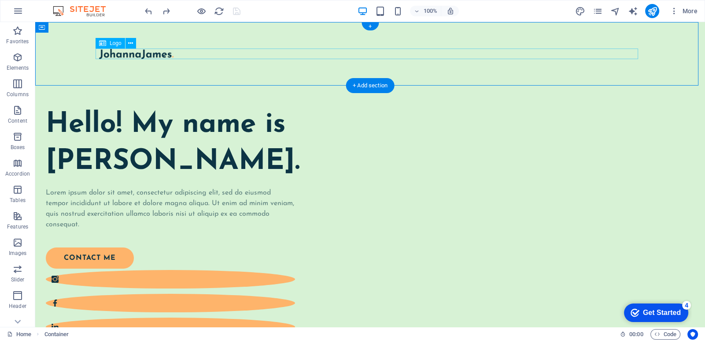
click at [145, 54] on div at bounding box center [370, 53] width 543 height 11
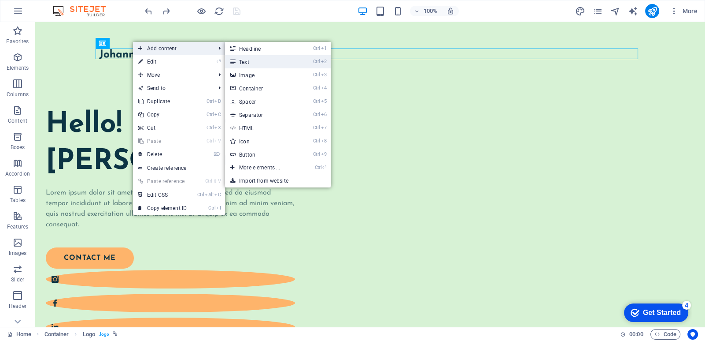
click at [249, 62] on link "Ctrl 2 Text" at bounding box center [261, 61] width 73 height 13
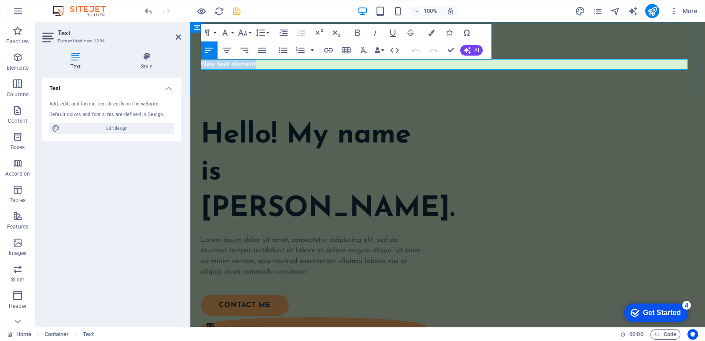
click at [267, 63] on p "New text element" at bounding box center [448, 64] width 494 height 11
click at [511, 51] on div at bounding box center [448, 53] width 494 height 11
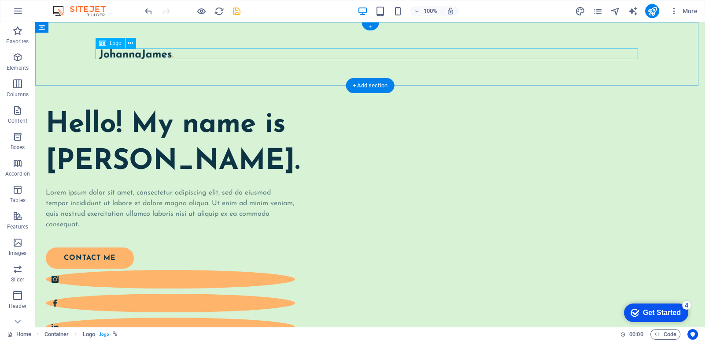
click at [159, 53] on div at bounding box center [370, 53] width 543 height 11
click at [128, 45] on button at bounding box center [131, 43] width 11 height 11
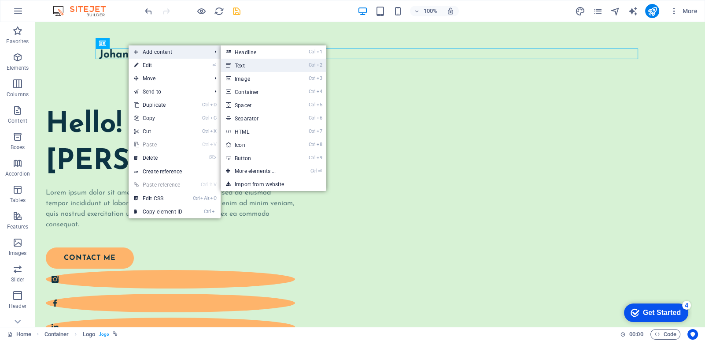
click at [242, 65] on link "Ctrl 2 Text" at bounding box center [257, 65] width 73 height 13
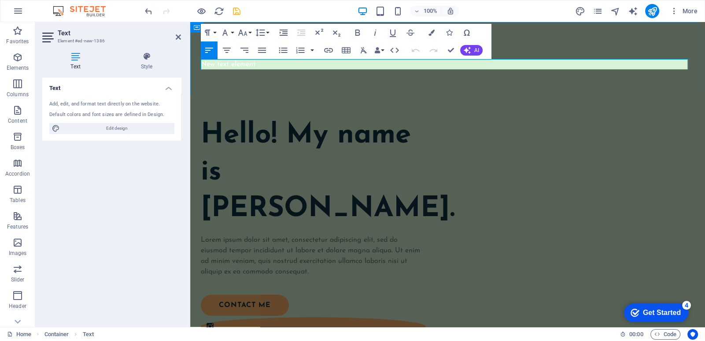
click at [261, 63] on p "New text element" at bounding box center [448, 64] width 494 height 11
click at [531, 38] on div "​" at bounding box center [447, 59] width 515 height 74
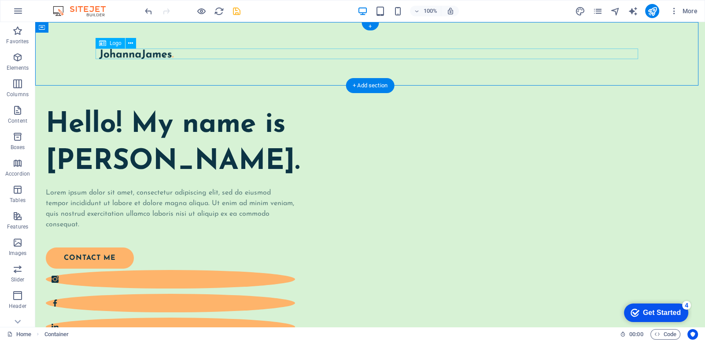
click at [152, 55] on div at bounding box center [370, 53] width 543 height 11
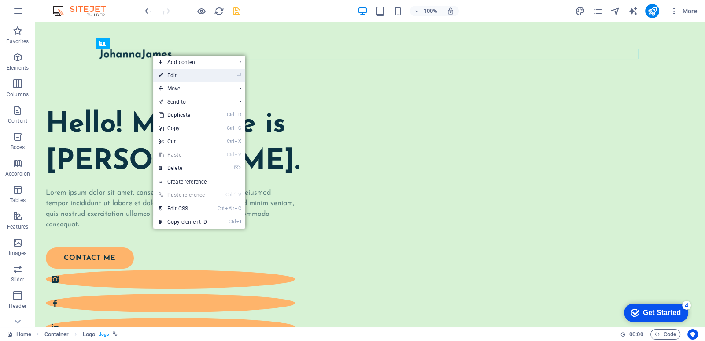
click at [212, 76] on link "⏎ Edit" at bounding box center [182, 75] width 59 height 13
select select "px"
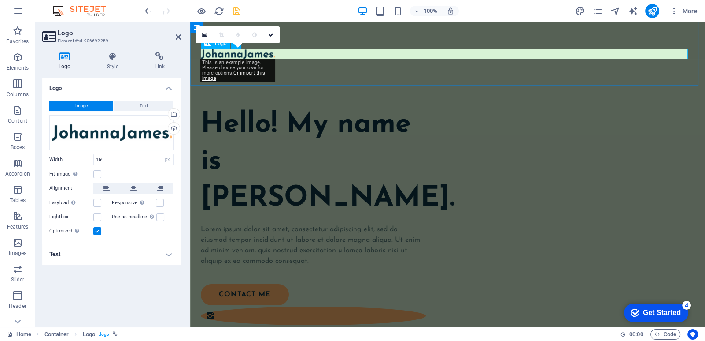
click at [260, 50] on div at bounding box center [448, 53] width 494 height 11
click at [252, 73] on link "Or import this image" at bounding box center [233, 75] width 63 height 11
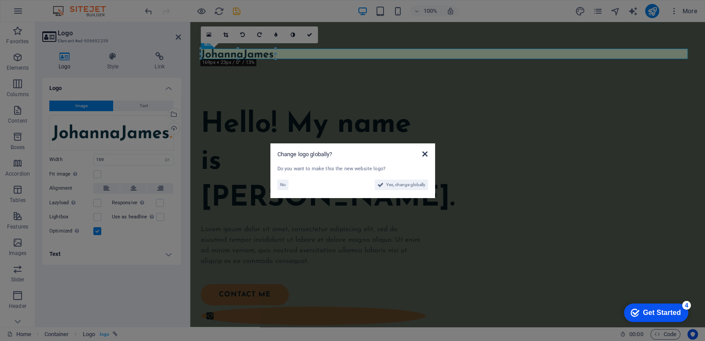
click at [427, 156] on icon at bounding box center [425, 153] width 5 height 7
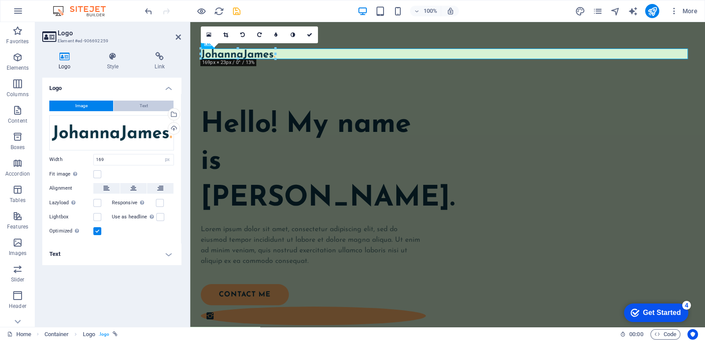
click at [132, 101] on button "Text" at bounding box center [144, 105] width 60 height 11
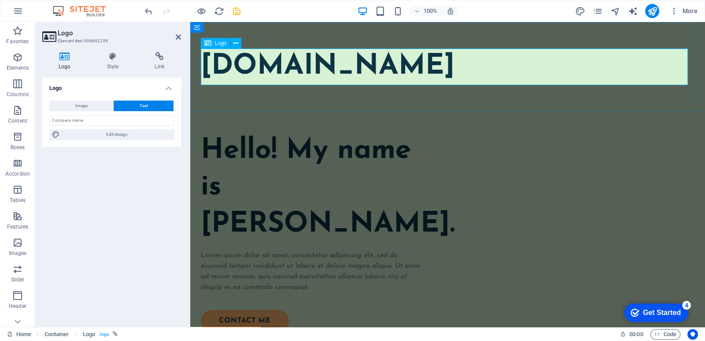
click at [423, 68] on div "[DOMAIN_NAME]" at bounding box center [448, 66] width 494 height 37
click at [103, 102] on button "Image" at bounding box center [81, 105] width 64 height 11
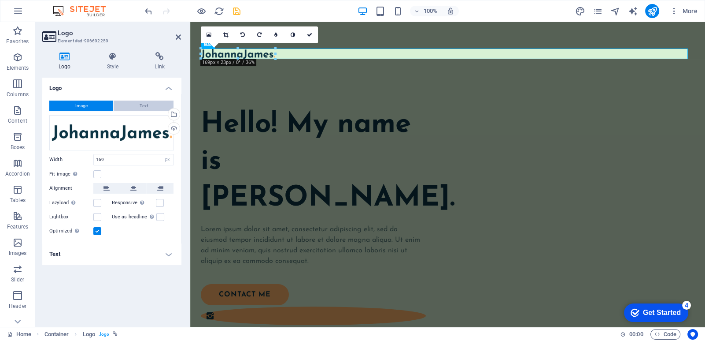
click at [141, 103] on span "Text" at bounding box center [144, 105] width 8 height 11
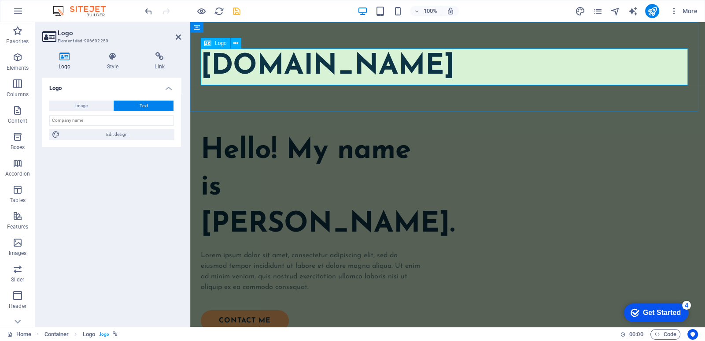
click at [321, 55] on div "[DOMAIN_NAME]" at bounding box center [448, 66] width 494 height 37
click at [419, 69] on div "[DOMAIN_NAME]" at bounding box center [448, 66] width 494 height 37
click at [137, 104] on button "Text" at bounding box center [144, 105] width 60 height 11
click at [115, 118] on input "text" at bounding box center [111, 120] width 125 height 11
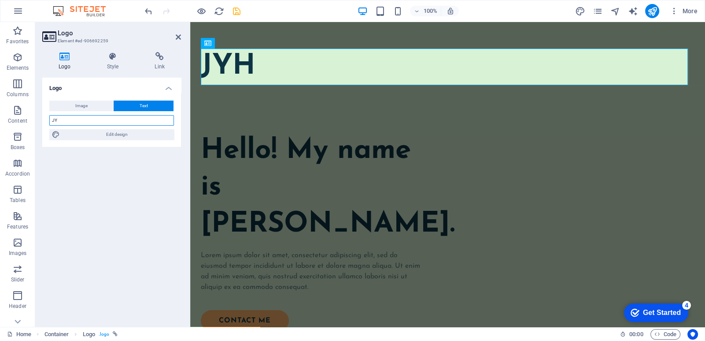
type input "J"
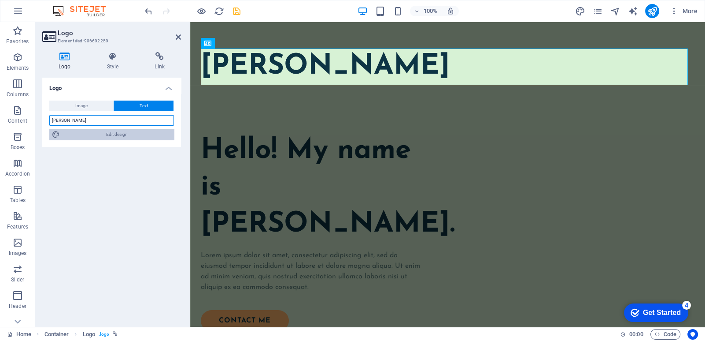
type input "THEODOSIOS PERPERIDIS"
click at [132, 134] on span "Edit design" at bounding box center [117, 134] width 109 height 11
select select "px"
select select "400"
select select "px"
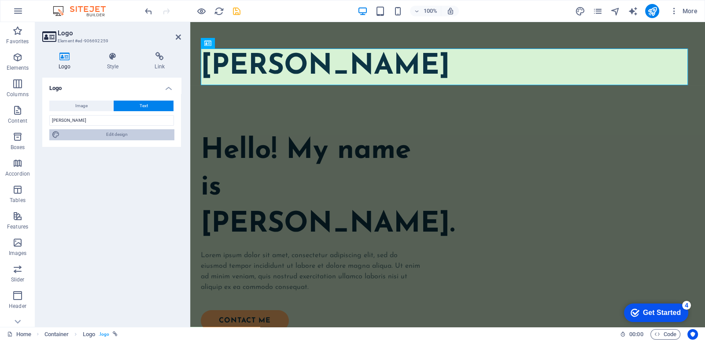
select select "px"
select select "700"
select select "px"
select select "rem"
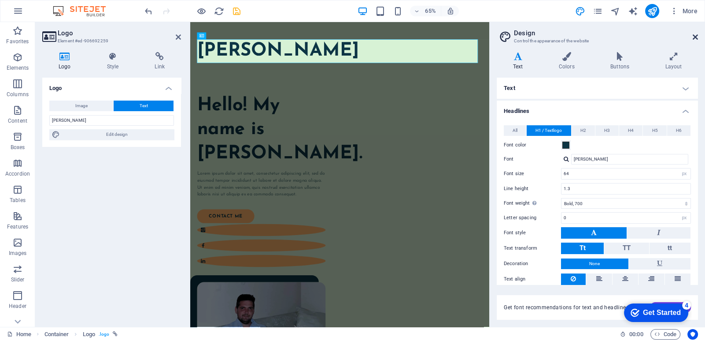
click at [694, 37] on icon at bounding box center [695, 36] width 5 height 7
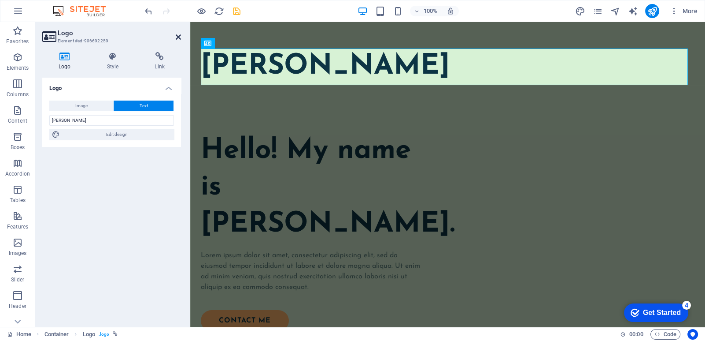
click at [176, 37] on icon at bounding box center [178, 36] width 5 height 7
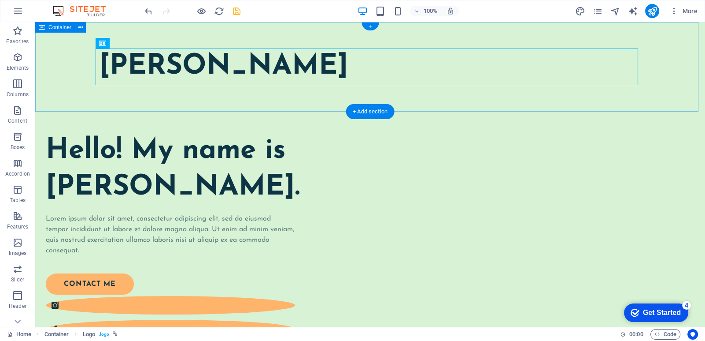
click at [225, 107] on div "THEODOSIOS PERPERIDIS" at bounding box center [370, 66] width 670 height 89
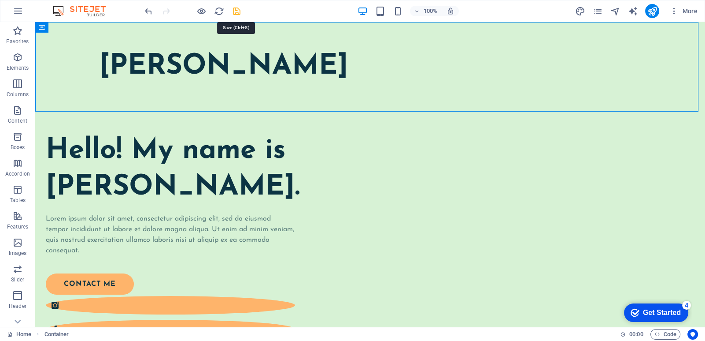
click at [237, 11] on icon "save" at bounding box center [237, 11] width 10 height 10
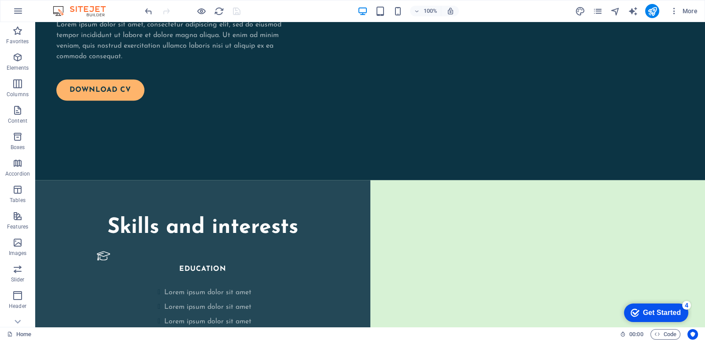
scroll to position [1184, 0]
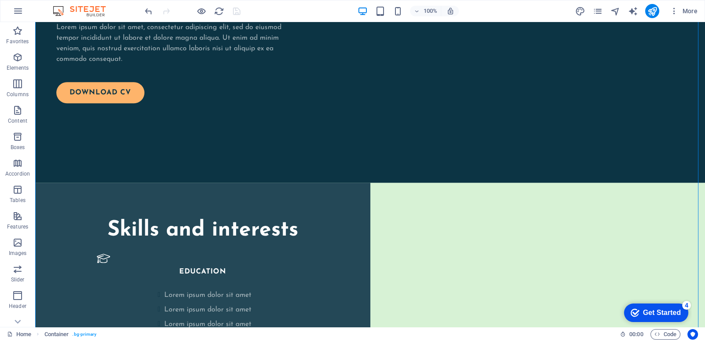
drag, startPoint x: 695, startPoint y: 206, endPoint x: 705, endPoint y: 205, distance: 9.3
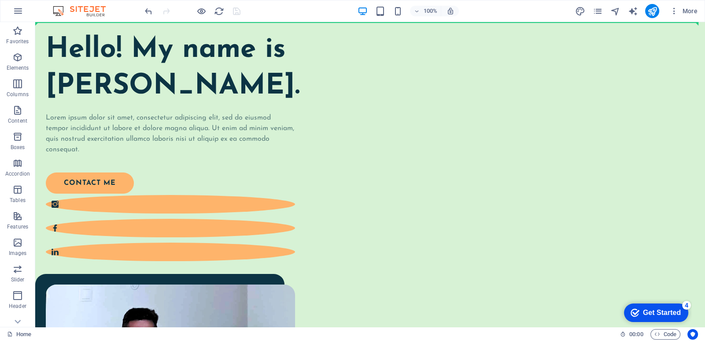
scroll to position [0, 0]
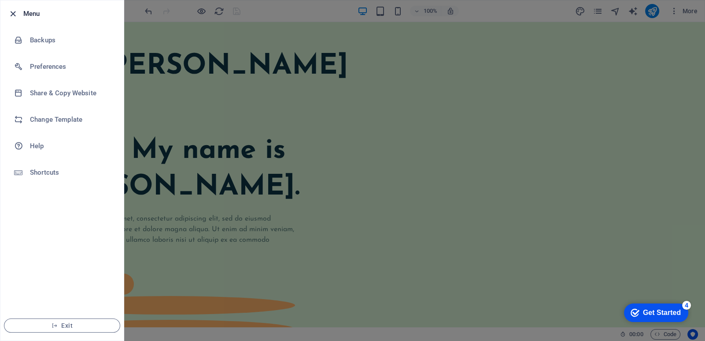
click at [12, 12] on icon "button" at bounding box center [13, 14] width 10 height 10
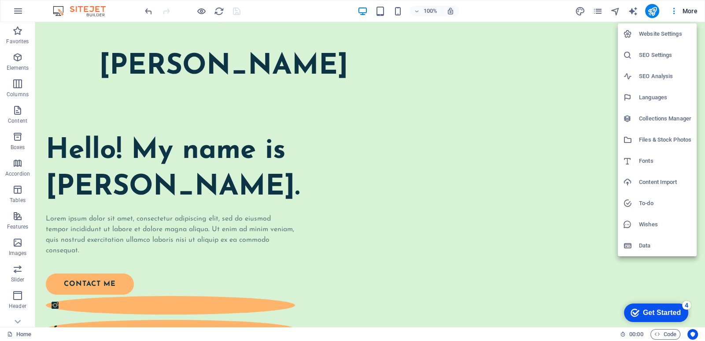
click at [679, 14] on div at bounding box center [352, 170] width 705 height 341
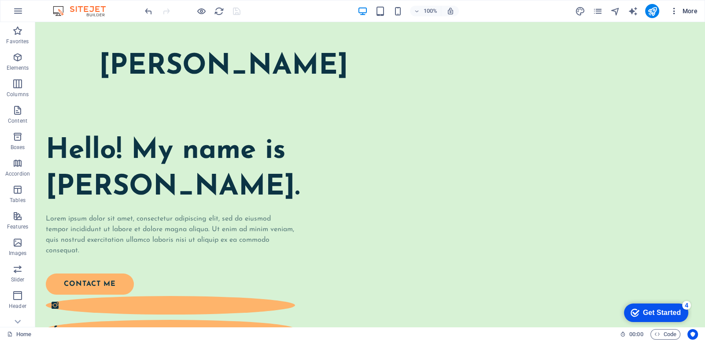
click at [0, 0] on icon "button" at bounding box center [0, 0] width 0 height 0
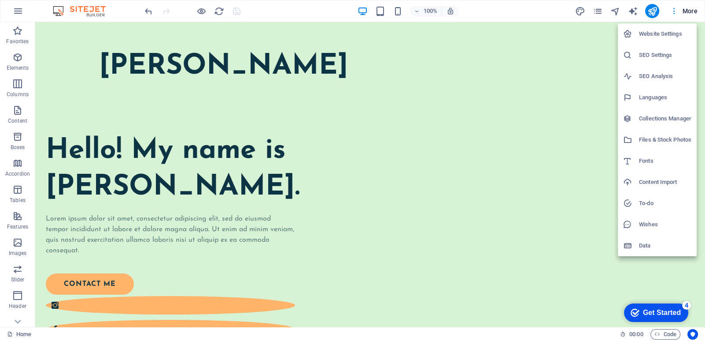
click at [677, 13] on div at bounding box center [352, 170] width 705 height 341
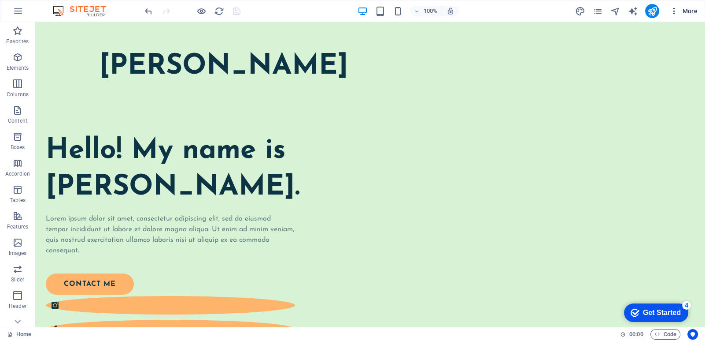
click at [0, 0] on icon "button" at bounding box center [0, 0] width 0 height 0
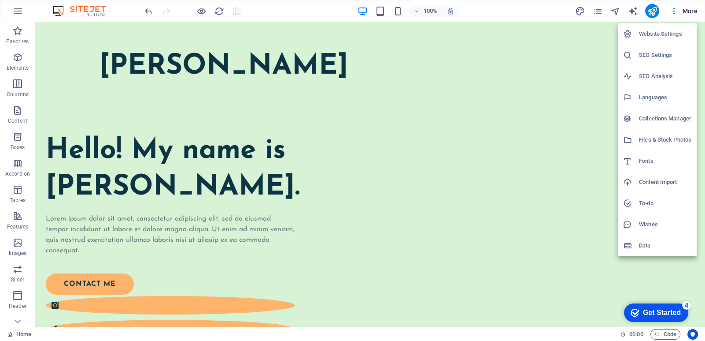
click at [602, 12] on div at bounding box center [352, 170] width 705 height 341
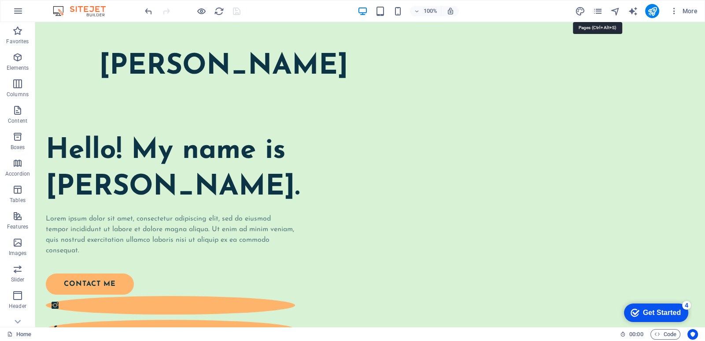
click at [0, 0] on icon "pages" at bounding box center [0, 0] width 0 height 0
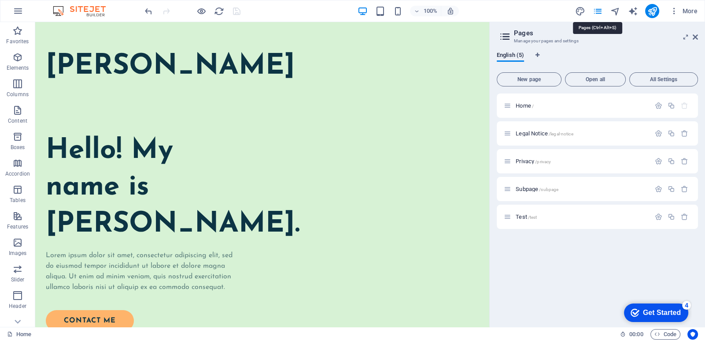
click at [0, 0] on icon "pages" at bounding box center [0, 0] width 0 height 0
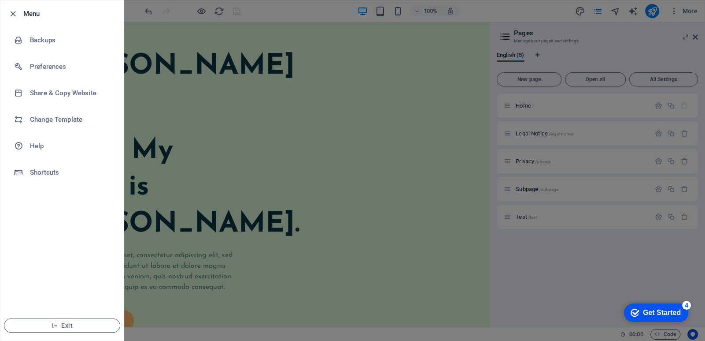
click at [563, 14] on div at bounding box center [352, 170] width 705 height 341
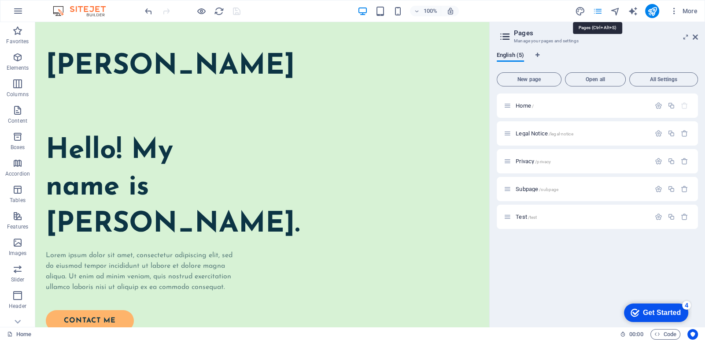
click at [0, 0] on icon "pages" at bounding box center [0, 0] width 0 height 0
click at [696, 35] on icon at bounding box center [695, 36] width 5 height 7
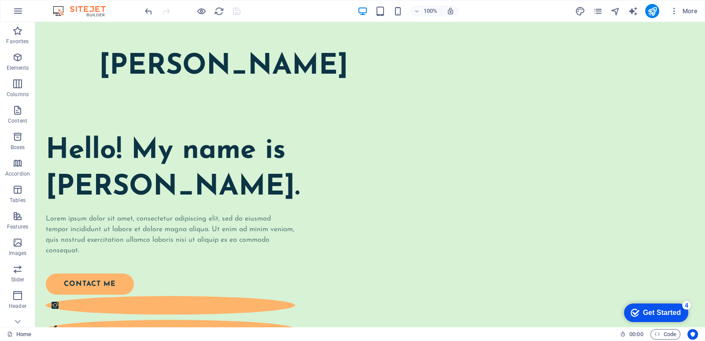
click at [653, 319] on div "checkmark Get Started 4" at bounding box center [656, 312] width 64 height 19
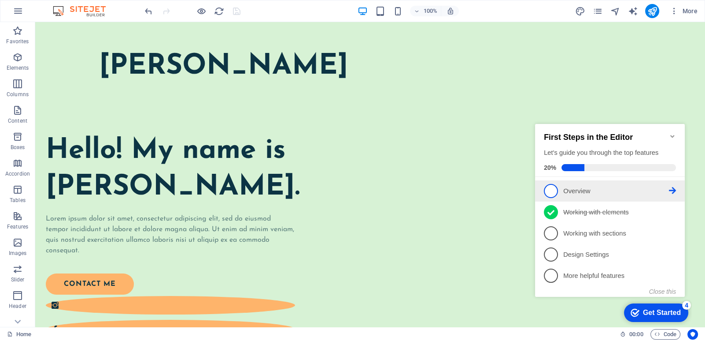
click at [557, 196] on link "1 Overview - incomplete" at bounding box center [610, 191] width 132 height 14
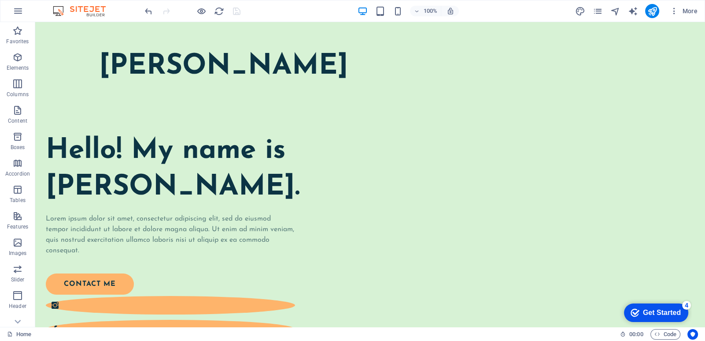
click at [649, 309] on div "Get Started" at bounding box center [662, 312] width 38 height 8
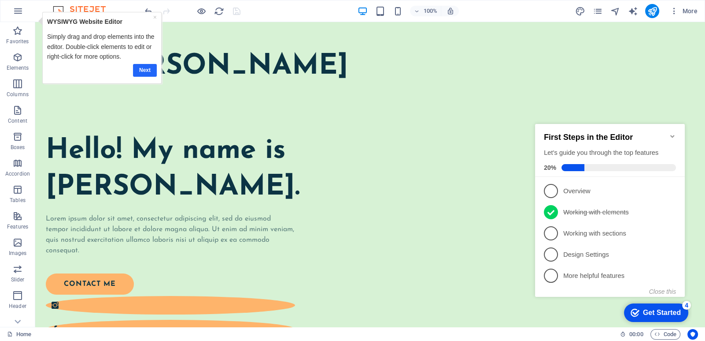
click at [149, 68] on link "Next" at bounding box center [145, 69] width 24 height 13
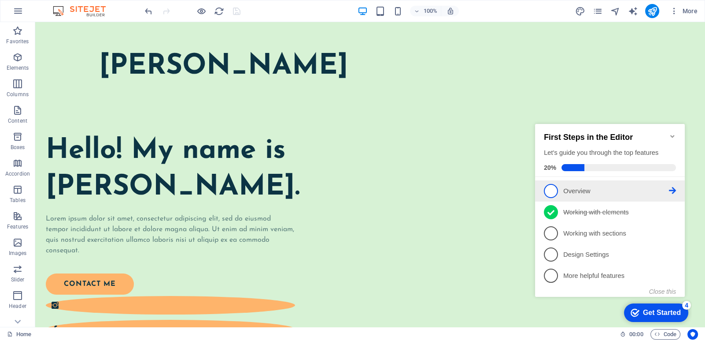
click at [553, 191] on span "1" at bounding box center [551, 191] width 14 height 14
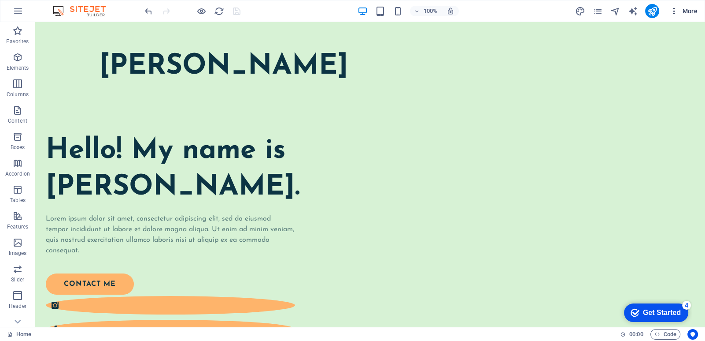
click at [0, 0] on icon "button" at bounding box center [0, 0] width 0 height 0
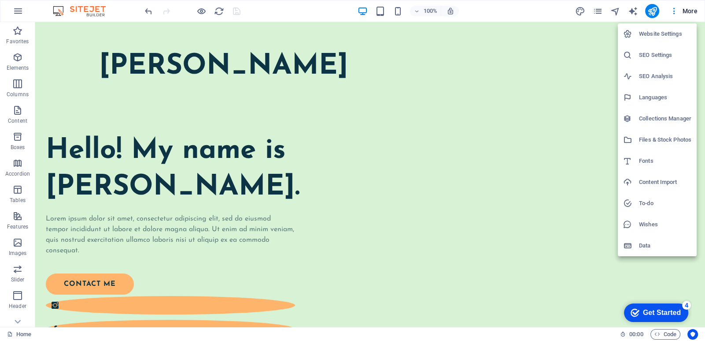
click at [660, 35] on h6 "Website Settings" at bounding box center [665, 34] width 52 height 11
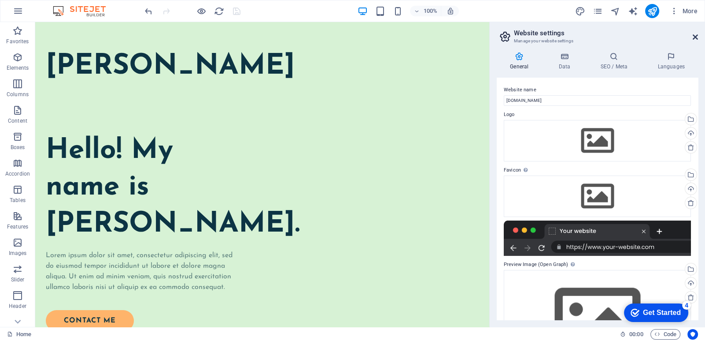
click at [697, 38] on icon at bounding box center [695, 36] width 5 height 7
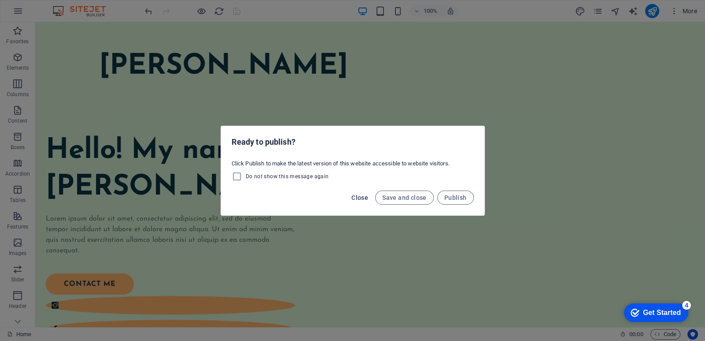
click at [361, 194] on span "Close" at bounding box center [360, 197] width 17 height 7
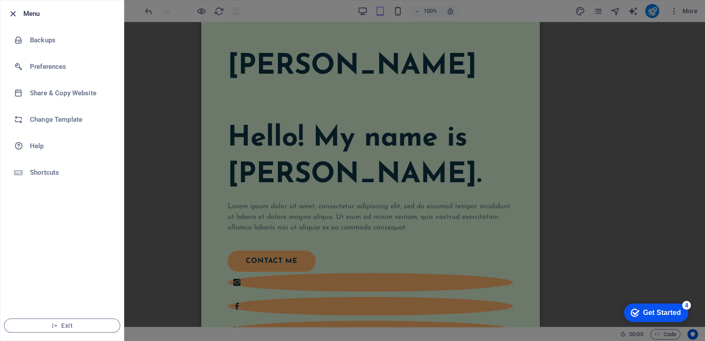
click at [10, 12] on icon "button" at bounding box center [13, 14] width 10 height 10
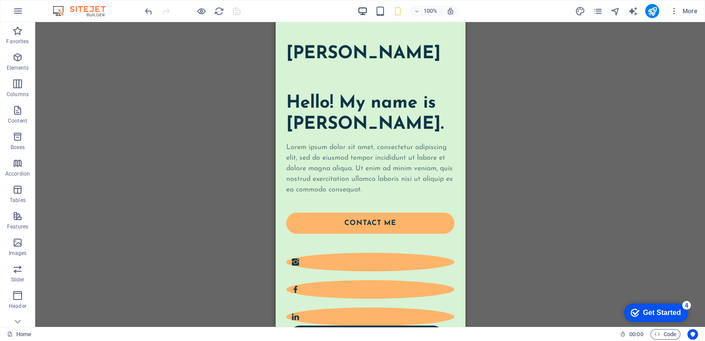
drag, startPoint x: 382, startPoint y: 11, endPoint x: 366, endPoint y: 8, distance: 15.7
click at [366, 8] on div "100%" at bounding box center [408, 11] width 102 height 14
